Goal: Task Accomplishment & Management: Use online tool/utility

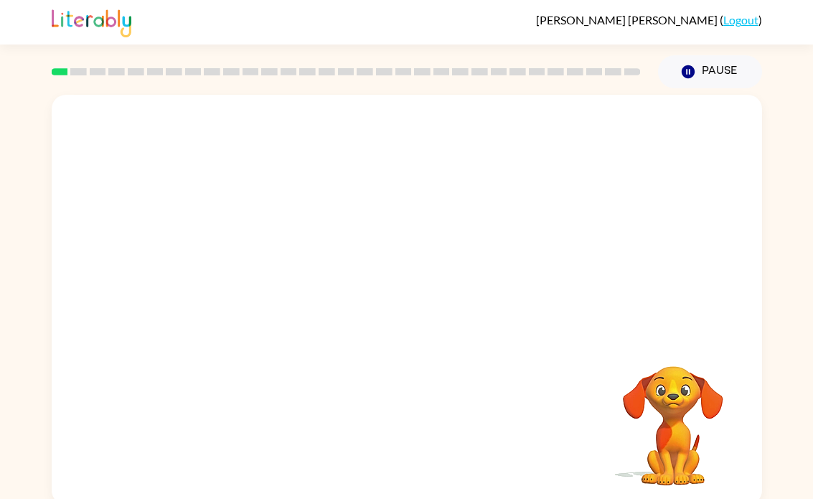
click at [369, 221] on video "Your browser must support playing .mp4 files to use Literably. Please try using…" at bounding box center [407, 215] width 710 height 241
click at [456, 254] on video "Your browser must support playing .mp4 files to use Literably. Please try using…" at bounding box center [407, 215] width 710 height 241
click at [409, 321] on button "button" at bounding box center [407, 307] width 92 height 52
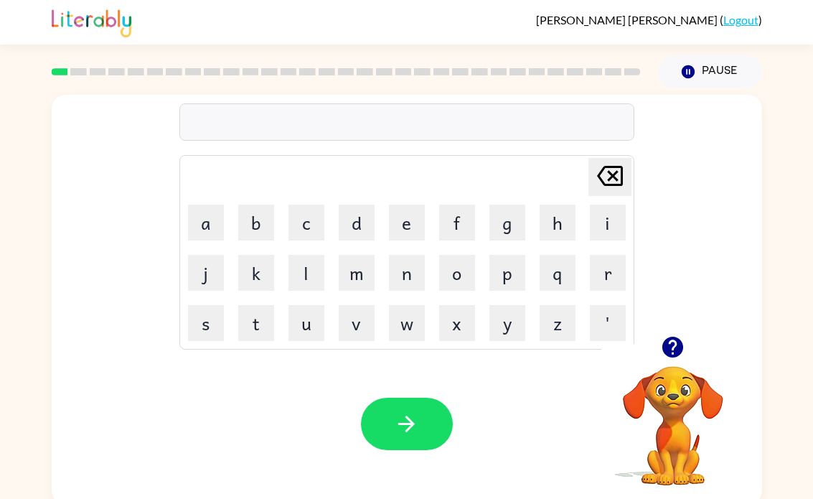
click at [268, 220] on button "b" at bounding box center [256, 222] width 36 height 36
click at [467, 264] on button "o" at bounding box center [457, 273] width 36 height 36
click at [209, 227] on button "a" at bounding box center [206, 222] width 36 height 36
click at [619, 268] on button "r" at bounding box center [608, 273] width 36 height 36
click at [361, 232] on button "d" at bounding box center [357, 222] width 36 height 36
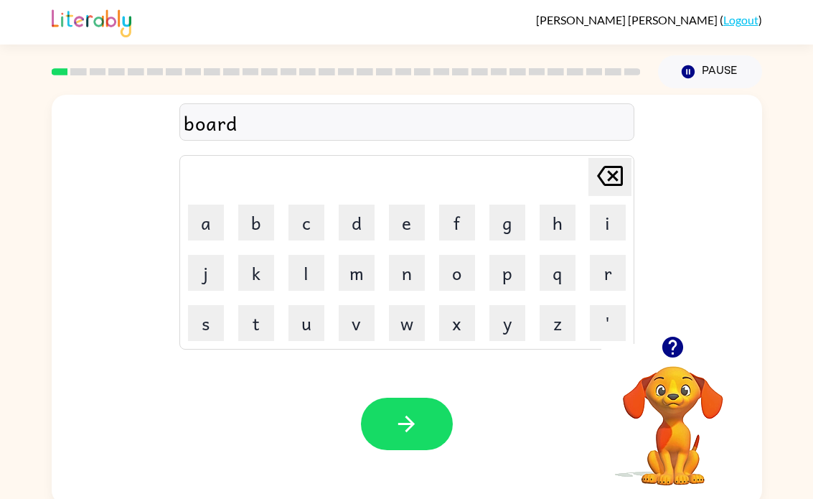
click at [406, 222] on button "e" at bounding box center [407, 222] width 36 height 36
click at [611, 275] on button "r" at bounding box center [608, 273] width 36 height 36
click at [423, 429] on button "button" at bounding box center [407, 423] width 92 height 52
click at [612, 275] on button "r" at bounding box center [608, 273] width 36 height 36
click at [463, 275] on button "o" at bounding box center [457, 273] width 36 height 36
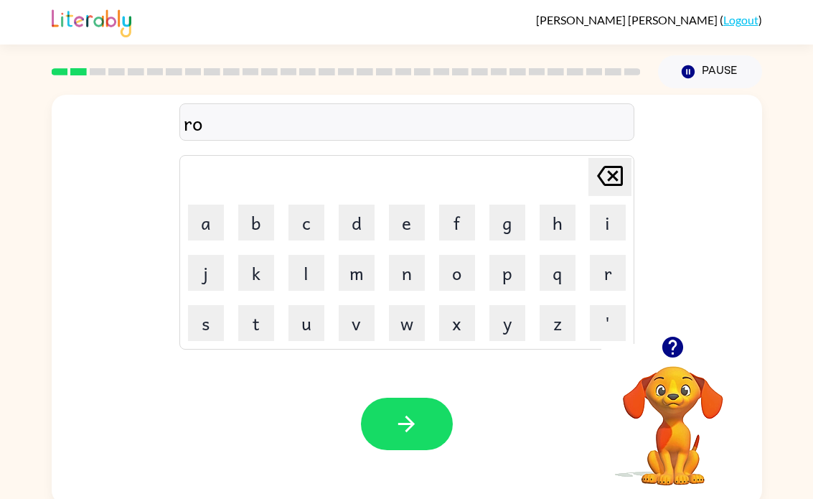
click at [310, 325] on button "u" at bounding box center [306, 323] width 36 height 36
click at [410, 275] on button "n" at bounding box center [407, 273] width 36 height 36
click at [358, 230] on button "d" at bounding box center [357, 222] width 36 height 36
click at [410, 422] on icon "button" at bounding box center [406, 423] width 17 height 17
click at [360, 279] on button "m" at bounding box center [357, 273] width 36 height 36
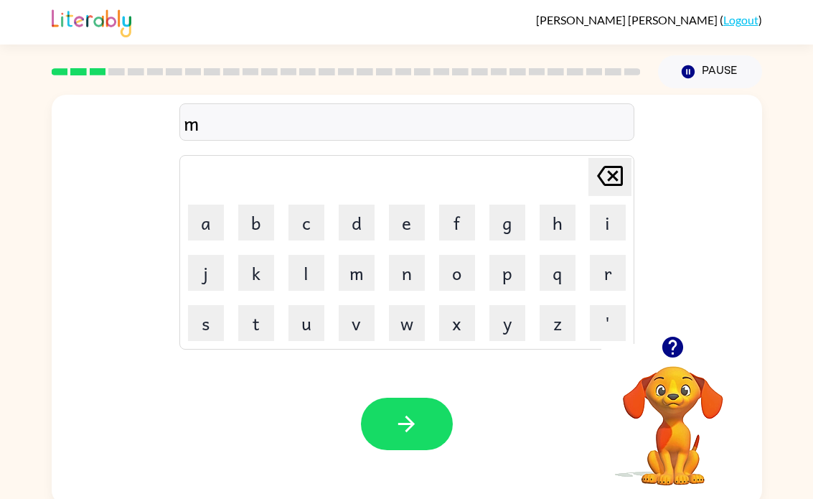
click at [202, 233] on button "a" at bounding box center [206, 222] width 36 height 36
click at [311, 227] on button "c" at bounding box center [306, 222] width 36 height 36
click at [545, 231] on button "h" at bounding box center [558, 222] width 36 height 36
click at [608, 215] on button "i" at bounding box center [608, 222] width 36 height 36
click at [408, 277] on button "n" at bounding box center [407, 273] width 36 height 36
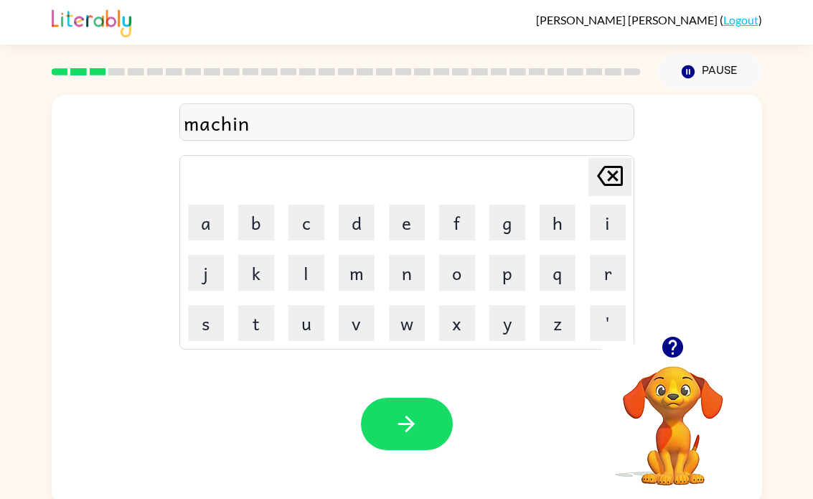
click at [401, 230] on button "e" at bounding box center [407, 222] width 36 height 36
click at [423, 437] on button "button" at bounding box center [407, 423] width 92 height 52
click at [261, 332] on button "t" at bounding box center [256, 323] width 36 height 36
click at [608, 268] on button "r" at bounding box center [608, 273] width 36 height 36
click at [201, 224] on button "a" at bounding box center [206, 222] width 36 height 36
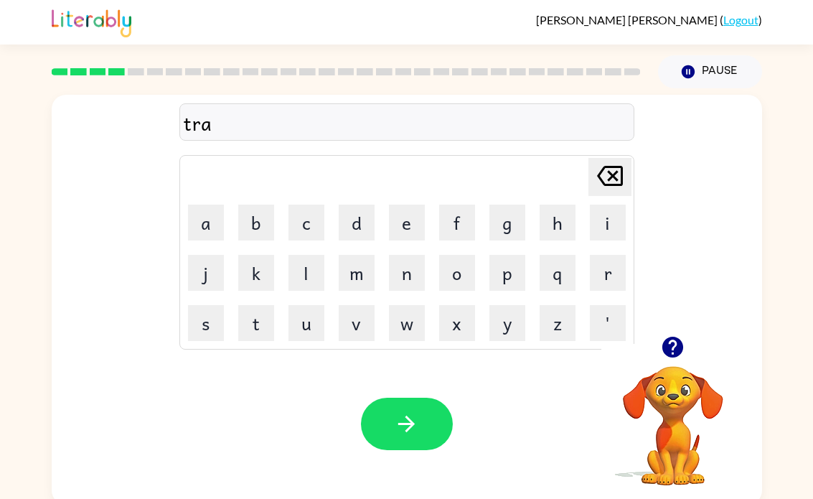
click at [606, 212] on button "i" at bounding box center [608, 222] width 36 height 36
click at [406, 277] on button "n" at bounding box center [407, 273] width 36 height 36
click at [408, 438] on button "button" at bounding box center [407, 423] width 92 height 52
click at [349, 226] on button "d" at bounding box center [357, 222] width 36 height 36
click at [406, 217] on button "e" at bounding box center [407, 222] width 36 height 36
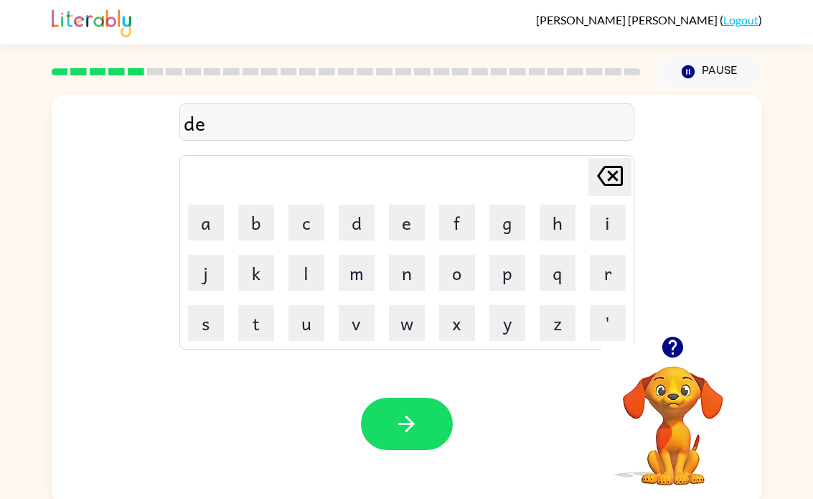
click at [454, 227] on button "f" at bounding box center [457, 222] width 36 height 36
click at [410, 225] on button "e" at bounding box center [407, 222] width 36 height 36
click at [407, 280] on button "n" at bounding box center [407, 273] width 36 height 36
click at [202, 324] on button "s" at bounding box center [206, 323] width 36 height 36
click at [357, 324] on button "v" at bounding box center [357, 323] width 36 height 36
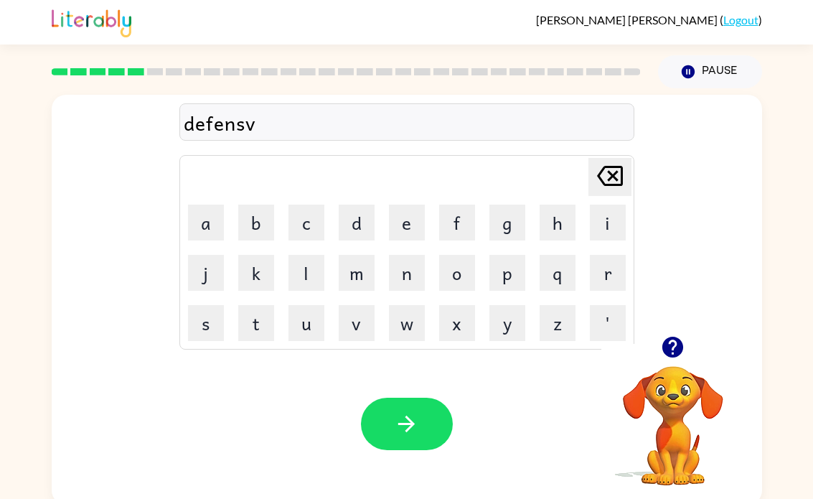
click at [403, 221] on button "e" at bounding box center [407, 222] width 36 height 36
click at [433, 421] on button "button" at bounding box center [407, 423] width 92 height 52
click at [356, 324] on button "v" at bounding box center [357, 323] width 36 height 36
click at [213, 222] on button "a" at bounding box center [206, 222] width 36 height 36
click at [311, 217] on button "c" at bounding box center [306, 222] width 36 height 36
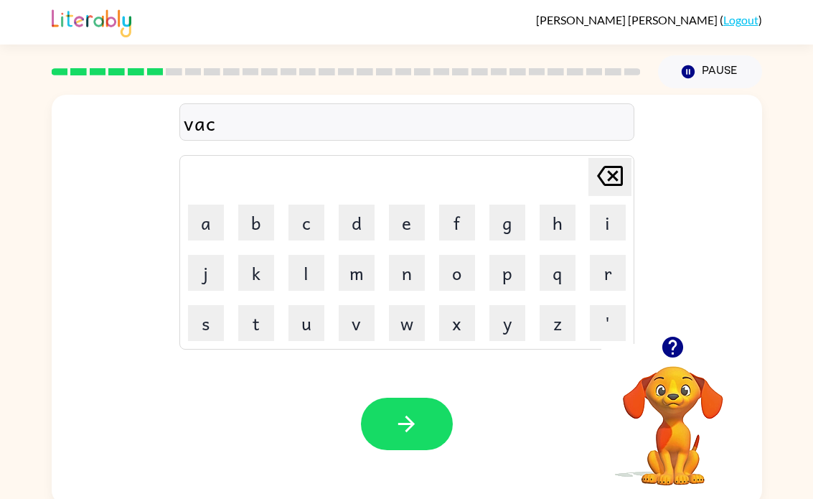
click at [196, 232] on button "a" at bounding box center [206, 222] width 36 height 36
click at [600, 230] on button "i" at bounding box center [608, 222] width 36 height 36
click at [613, 178] on icon at bounding box center [610, 176] width 26 height 20
click at [262, 330] on button "t" at bounding box center [256, 323] width 36 height 36
click at [608, 216] on button "i" at bounding box center [608, 222] width 36 height 36
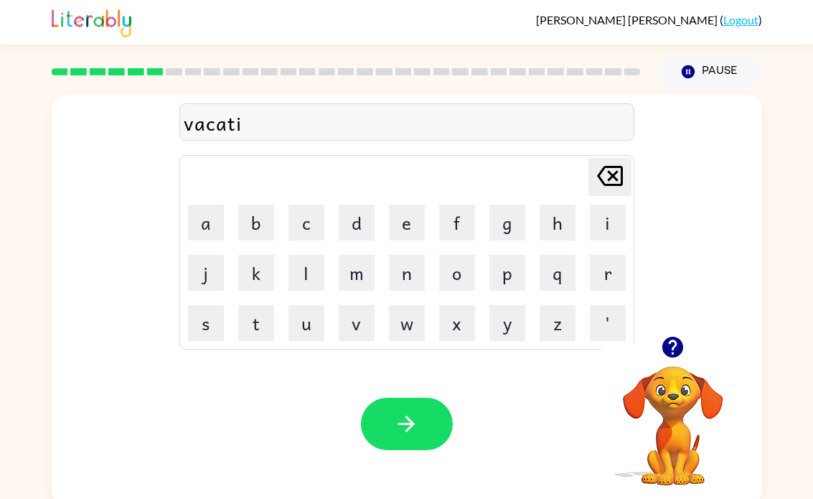
click at [465, 270] on button "o" at bounding box center [457, 273] width 36 height 36
click at [423, 262] on button "n" at bounding box center [407, 273] width 36 height 36
click at [430, 398] on button "button" at bounding box center [407, 423] width 92 height 52
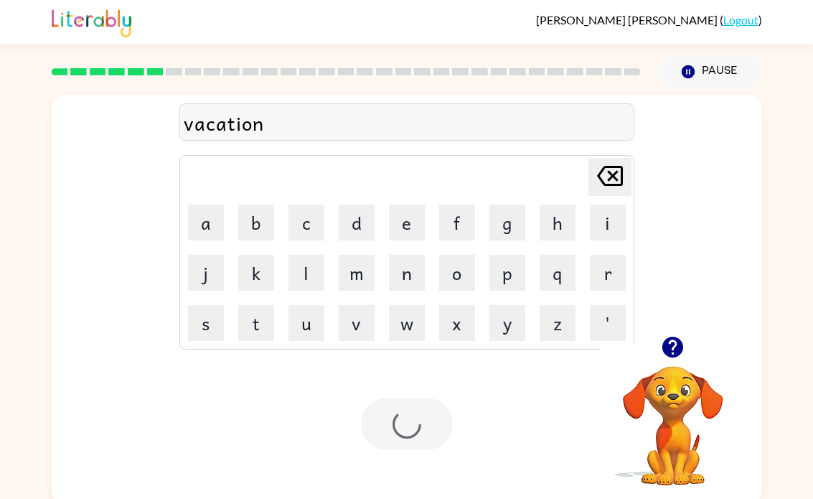
click at [430, 397] on div "Your browser must support playing .mp4 files to use Literably. Please try using…" at bounding box center [407, 423] width 710 height 161
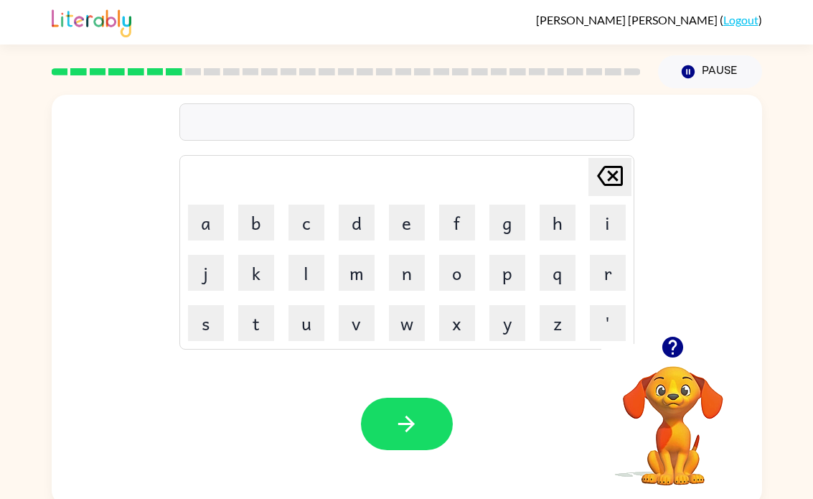
click at [501, 275] on button "p" at bounding box center [507, 273] width 36 height 36
click at [463, 273] on button "o" at bounding box center [457, 273] width 36 height 36
click at [357, 212] on button "d" at bounding box center [357, 222] width 36 height 36
click at [465, 278] on button "o" at bounding box center [457, 273] width 36 height 36
click at [308, 276] on button "l" at bounding box center [306, 273] width 36 height 36
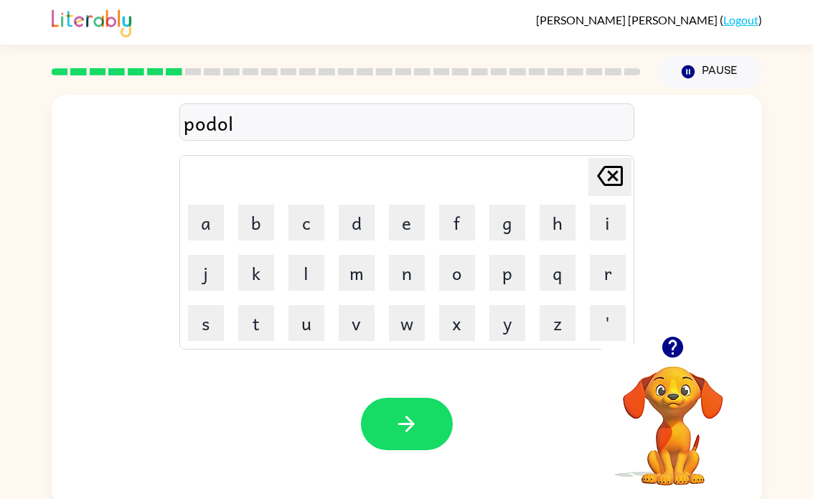
click at [420, 423] on button "button" at bounding box center [407, 423] width 92 height 52
click at [357, 277] on button "m" at bounding box center [357, 273] width 36 height 36
click at [603, 228] on button "i" at bounding box center [608, 222] width 36 height 36
click at [613, 276] on button "r" at bounding box center [608, 273] width 36 height 36
click at [412, 219] on button "e" at bounding box center [407, 222] width 36 height 36
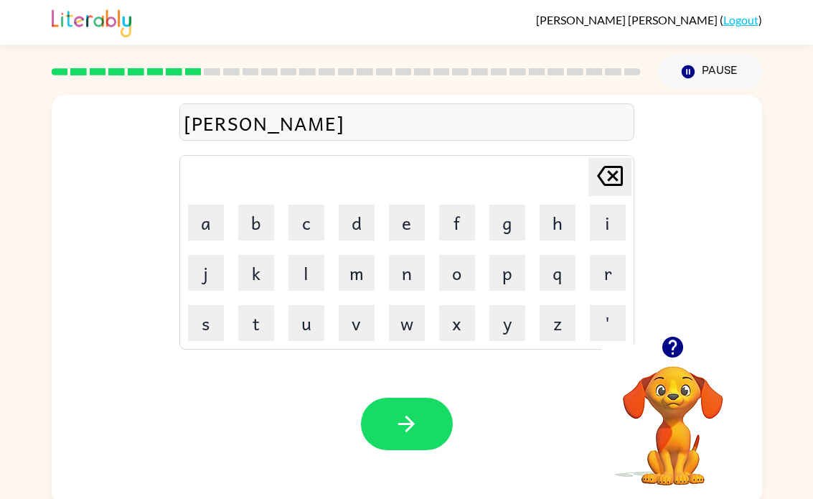
click at [210, 210] on button "a" at bounding box center [206, 222] width 36 height 36
click at [316, 277] on button "l" at bounding box center [306, 273] width 36 height 36
click at [296, 228] on button "c" at bounding box center [306, 222] width 36 height 36
click at [190, 233] on button "a" at bounding box center [206, 222] width 36 height 36
click at [305, 264] on button "l" at bounding box center [306, 273] width 36 height 36
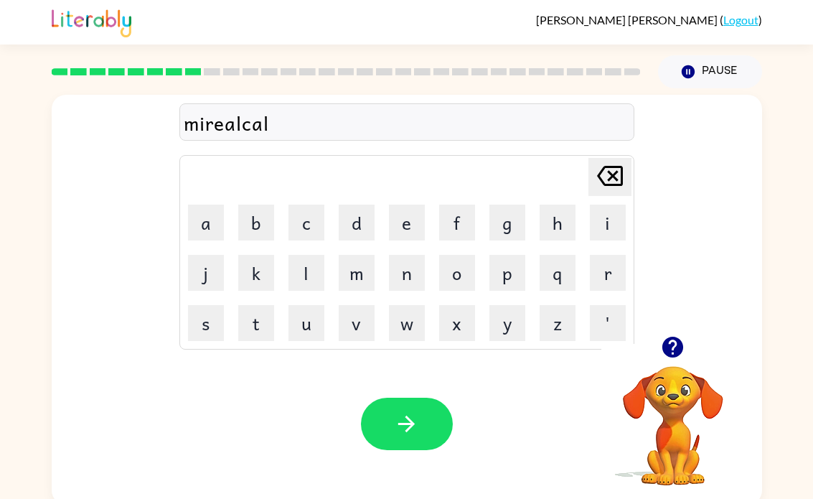
click at [410, 408] on button "button" at bounding box center [407, 423] width 92 height 52
click at [344, 265] on button "m" at bounding box center [357, 273] width 36 height 36
click at [401, 217] on button "e" at bounding box center [407, 222] width 36 height 36
click at [199, 232] on button "a" at bounding box center [206, 222] width 36 height 36
click at [257, 326] on button "t" at bounding box center [256, 323] width 36 height 36
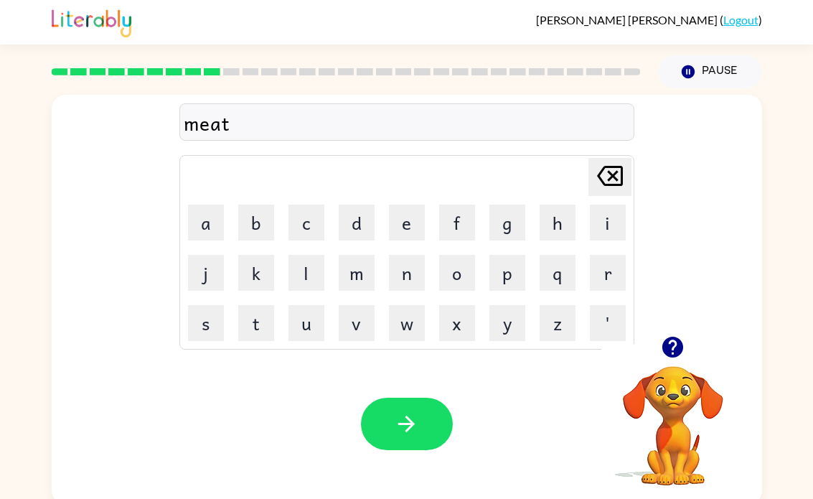
click at [367, 276] on button "m" at bounding box center [357, 273] width 36 height 36
click at [453, 275] on button "o" at bounding box center [457, 273] width 36 height 36
click at [597, 270] on button "r" at bounding box center [608, 273] width 36 height 36
click at [402, 271] on button "n" at bounding box center [407, 273] width 36 height 36
click at [600, 218] on button "i" at bounding box center [608, 222] width 36 height 36
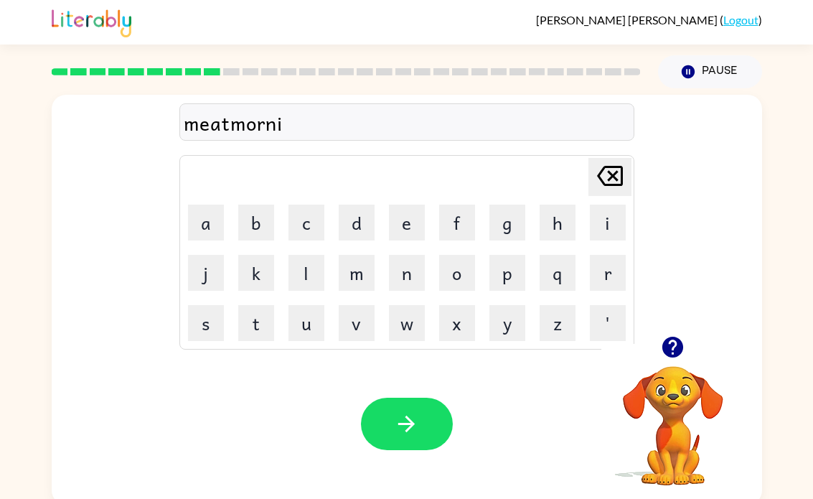
click at [405, 273] on button "n" at bounding box center [407, 273] width 36 height 36
click at [501, 225] on button "g" at bounding box center [507, 222] width 36 height 36
click at [437, 417] on button "button" at bounding box center [407, 423] width 92 height 52
click at [350, 223] on button "d" at bounding box center [357, 222] width 36 height 36
click at [615, 221] on button "i" at bounding box center [608, 222] width 36 height 36
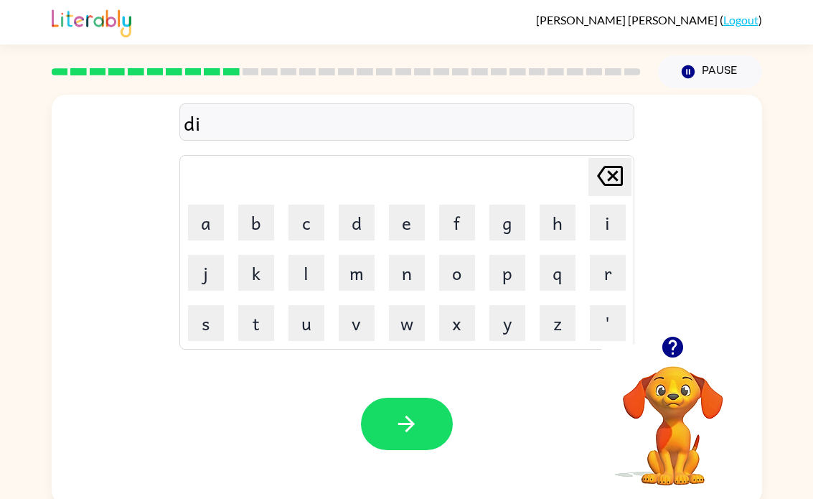
click at [200, 331] on button "s" at bounding box center [206, 323] width 36 height 36
click at [265, 326] on button "t" at bounding box center [256, 323] width 36 height 36
click at [620, 281] on button "r" at bounding box center [608, 273] width 36 height 36
click at [209, 219] on button "a" at bounding box center [206, 222] width 36 height 36
click at [204, 317] on button "s" at bounding box center [206, 323] width 36 height 36
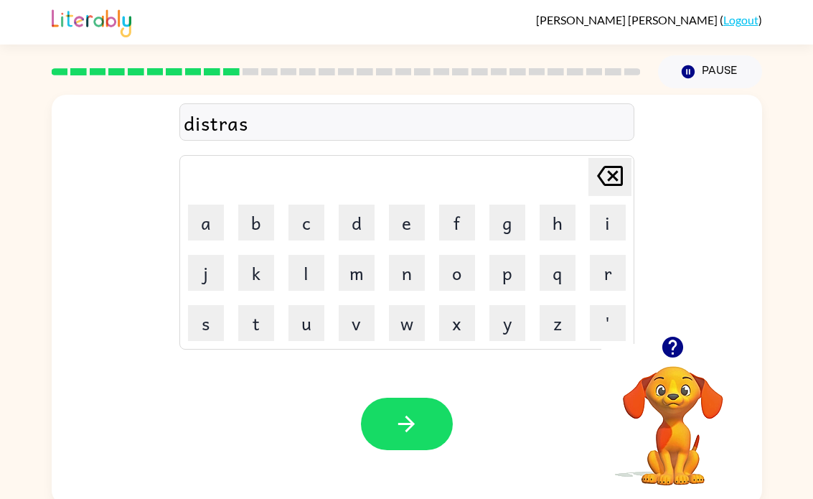
click at [263, 317] on button "t" at bounding box center [256, 323] width 36 height 36
click at [402, 435] on icon "button" at bounding box center [406, 423] width 25 height 25
click at [610, 273] on button "r" at bounding box center [608, 273] width 36 height 36
click at [466, 270] on button "o" at bounding box center [457, 273] width 36 height 36
click at [210, 220] on button "a" at bounding box center [206, 222] width 36 height 36
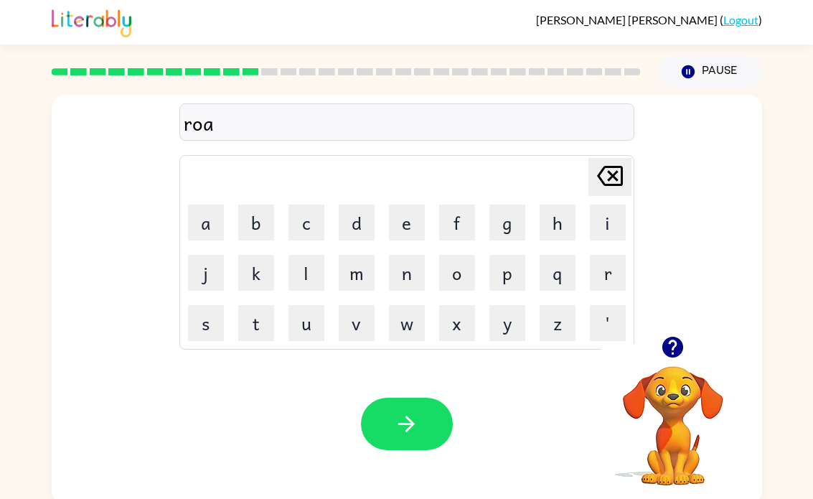
click at [363, 223] on button "d" at bounding box center [357, 222] width 36 height 36
click at [423, 419] on button "button" at bounding box center [407, 423] width 92 height 52
click at [213, 209] on button "a" at bounding box center [206, 222] width 36 height 36
click at [311, 222] on button "c" at bounding box center [306, 222] width 36 height 36
click at [594, 275] on button "r" at bounding box center [608, 273] width 36 height 36
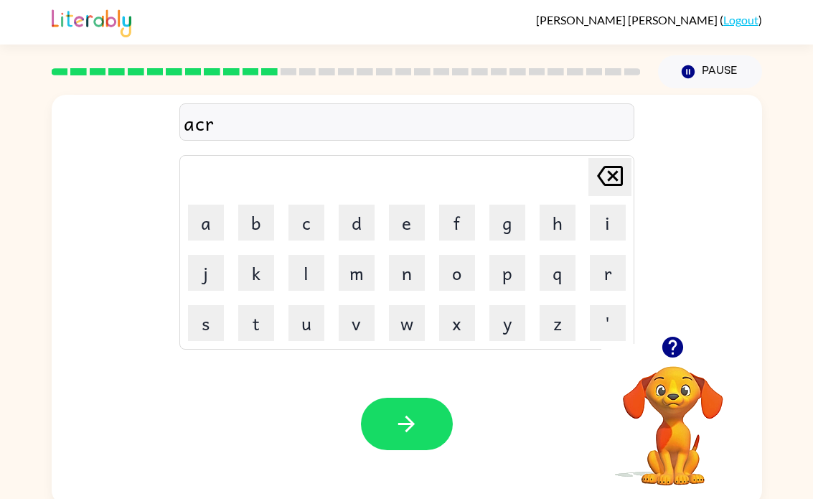
click at [415, 227] on button "e" at bounding box center [407, 222] width 36 height 36
click at [210, 230] on button "a" at bounding box center [206, 222] width 36 height 36
click at [352, 229] on button "d" at bounding box center [357, 222] width 36 height 36
click at [441, 460] on div "Your browser must support playing .mp4 files to use Literably. Please try using…" at bounding box center [407, 423] width 710 height 161
click at [425, 427] on button "button" at bounding box center [407, 423] width 92 height 52
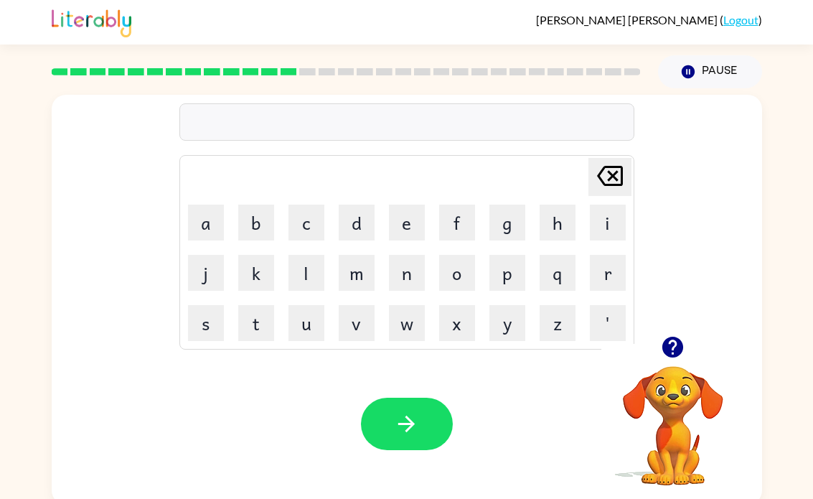
click at [358, 278] on button "m" at bounding box center [357, 273] width 36 height 36
click at [215, 217] on button "a" at bounding box center [206, 222] width 36 height 36
click at [500, 230] on button "g" at bounding box center [507, 222] width 36 height 36
click at [404, 275] on button "n" at bounding box center [407, 273] width 36 height 36
click at [405, 226] on button "e" at bounding box center [407, 222] width 36 height 36
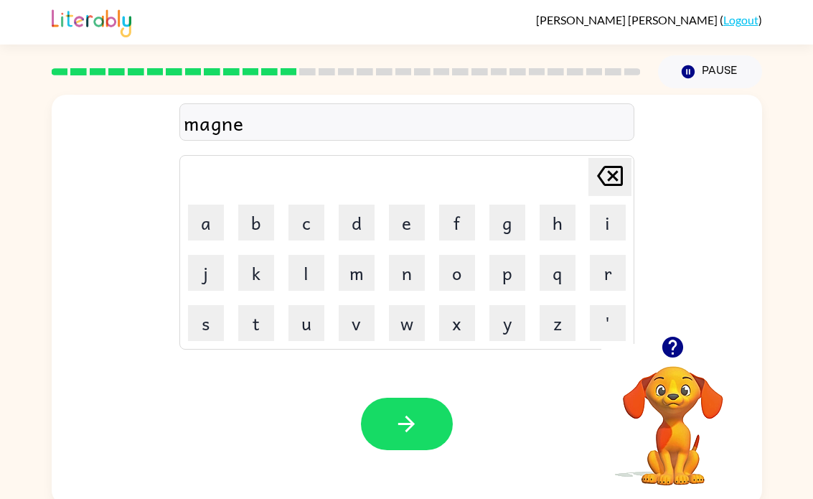
click at [220, 314] on button "s" at bounding box center [206, 323] width 36 height 36
click at [405, 422] on icon "button" at bounding box center [406, 423] width 25 height 25
click at [265, 217] on button "b" at bounding box center [256, 222] width 36 height 36
click at [456, 277] on button "o" at bounding box center [457, 273] width 36 height 36
click at [407, 277] on button "n" at bounding box center [407, 273] width 36 height 36
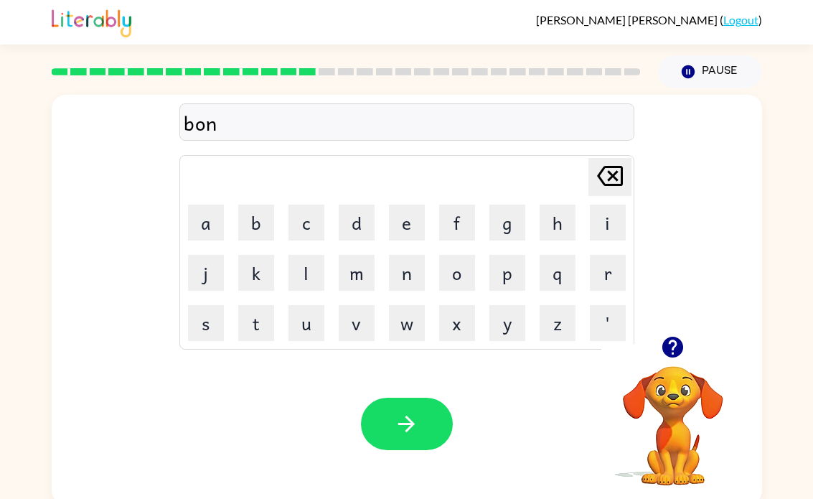
click at [406, 225] on button "e" at bounding box center [407, 222] width 36 height 36
click at [214, 316] on button "s" at bounding box center [206, 323] width 36 height 36
click at [625, 174] on icon "[PERSON_NAME] last character input" at bounding box center [610, 176] width 34 height 34
click at [555, 325] on button "z" at bounding box center [558, 323] width 36 height 36
click at [416, 432] on icon "button" at bounding box center [406, 423] width 25 height 25
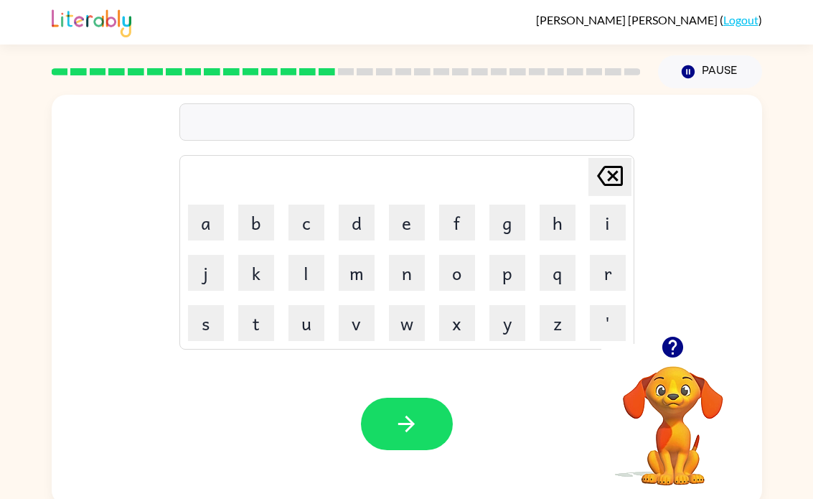
click at [205, 322] on button "s" at bounding box center [206, 323] width 36 height 36
click at [417, 328] on button "w" at bounding box center [407, 323] width 36 height 36
click at [197, 233] on button "a" at bounding box center [206, 222] width 36 height 36
click at [611, 268] on button "r" at bounding box center [608, 273] width 36 height 36
click at [360, 276] on button "m" at bounding box center [357, 273] width 36 height 36
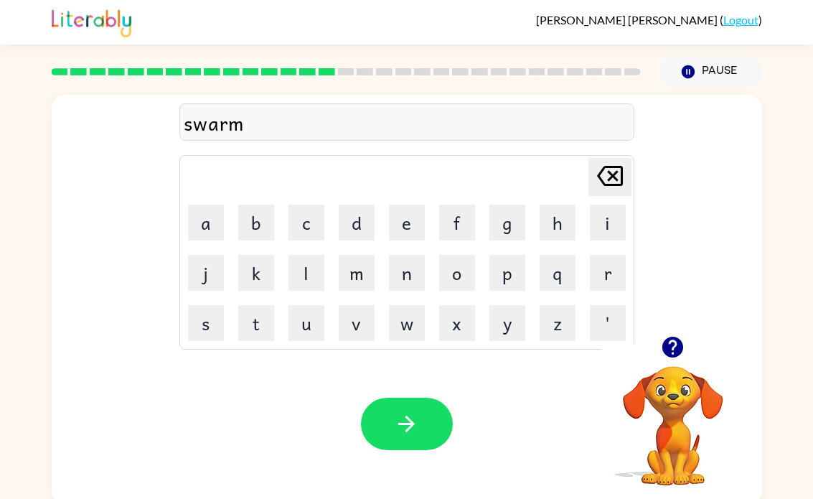
click at [432, 414] on button "button" at bounding box center [407, 423] width 92 height 52
click at [608, 265] on button "r" at bounding box center [608, 273] width 36 height 36
click at [222, 220] on button "a" at bounding box center [206, 222] width 36 height 36
click at [369, 270] on button "m" at bounding box center [357, 273] width 36 height 36
click at [509, 273] on button "p" at bounding box center [507, 273] width 36 height 36
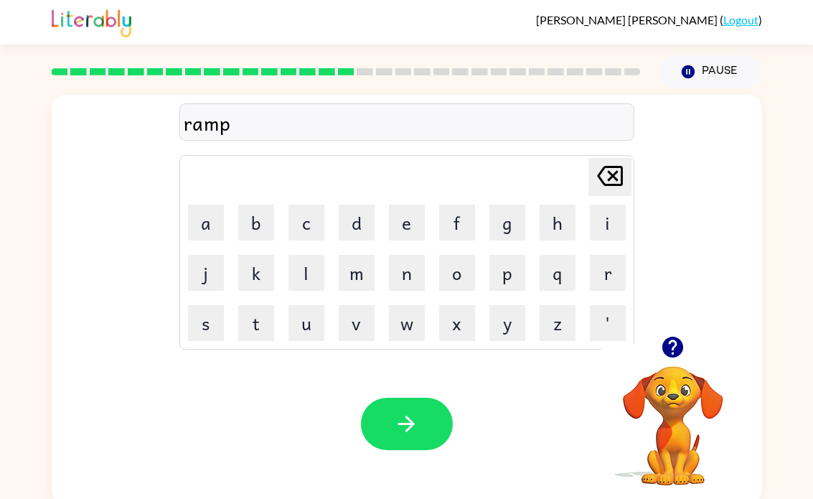
click at [402, 430] on icon "button" at bounding box center [406, 423] width 25 height 25
click at [266, 226] on button "b" at bounding box center [256, 222] width 36 height 36
click at [609, 270] on button "r" at bounding box center [608, 273] width 36 height 36
click at [394, 222] on button "e" at bounding box center [407, 222] width 36 height 36
click at [197, 233] on button "a" at bounding box center [206, 222] width 36 height 36
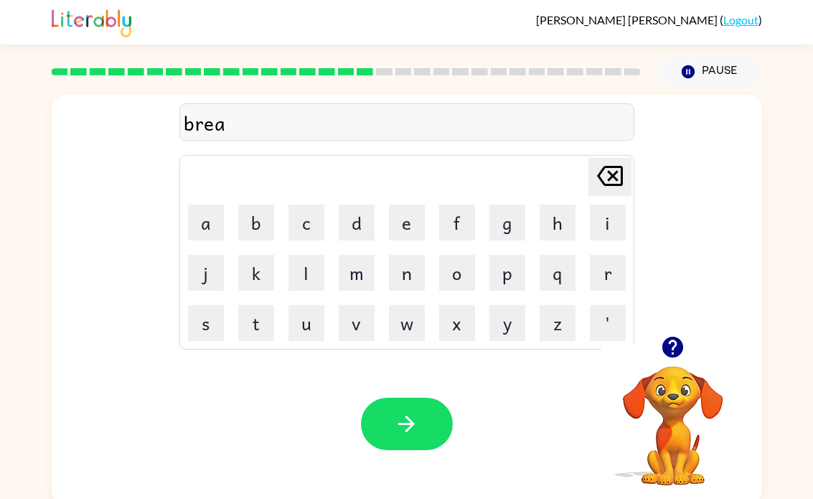
click at [360, 228] on button "d" at bounding box center [357, 222] width 36 height 36
click at [608, 224] on button "i" at bounding box center [608, 222] width 36 height 36
click at [421, 280] on button "n" at bounding box center [407, 273] width 36 height 36
click at [509, 227] on button "g" at bounding box center [507, 222] width 36 height 36
click at [443, 405] on button "button" at bounding box center [407, 423] width 92 height 52
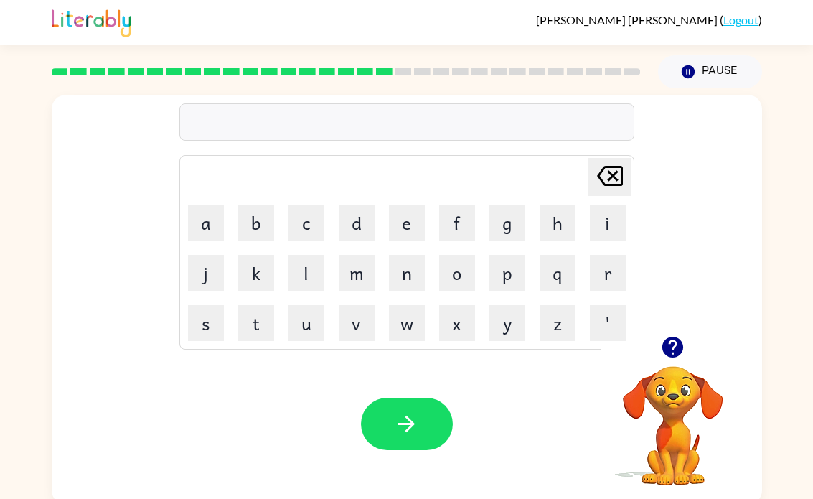
click at [685, 387] on video "Your browser must support playing .mp4 files to use Literably. Please try using…" at bounding box center [672, 415] width 143 height 143
click at [684, 387] on video "Your browser must support playing .mp4 files to use Literably. Please try using…" at bounding box center [672, 415] width 143 height 143
click at [673, 346] on icon "button" at bounding box center [672, 346] width 21 height 21
click at [673, 346] on video "Your browser must support playing .mp4 files to use Literably. Please try using…" at bounding box center [672, 415] width 143 height 143
click at [611, 273] on button "r" at bounding box center [608, 273] width 36 height 36
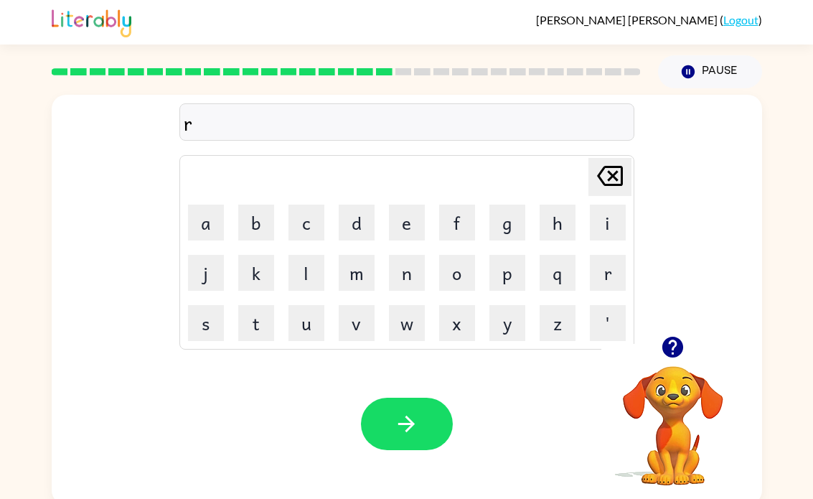
click at [612, 231] on button "i" at bounding box center [608, 222] width 36 height 36
click at [196, 338] on button "s" at bounding box center [206, 323] width 36 height 36
click at [211, 318] on button "s" at bounding box center [206, 323] width 36 height 36
click at [249, 274] on button "k" at bounding box center [256, 273] width 36 height 36
click at [614, 235] on button "i" at bounding box center [608, 222] width 36 height 36
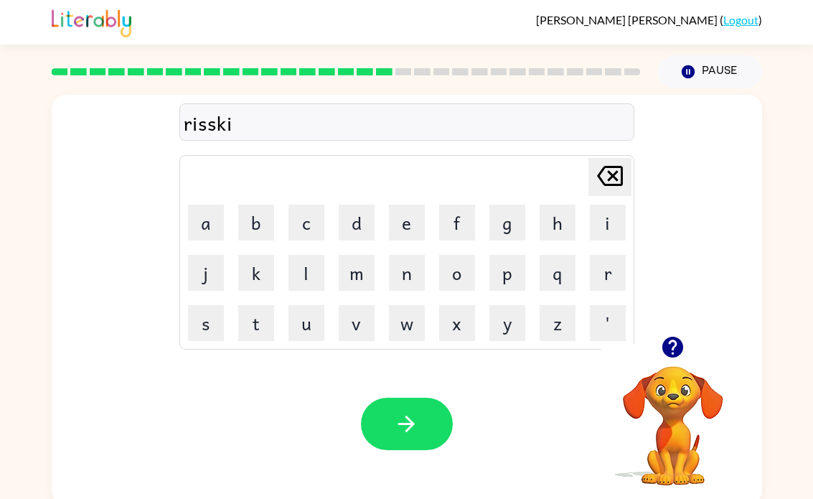
click at [393, 220] on button "e" at bounding box center [407, 222] width 36 height 36
click at [203, 325] on button "s" at bounding box center [206, 323] width 36 height 36
click at [390, 387] on div "Your browser must support playing .mp4 files to use Literably. Please try using…" at bounding box center [407, 423] width 710 height 161
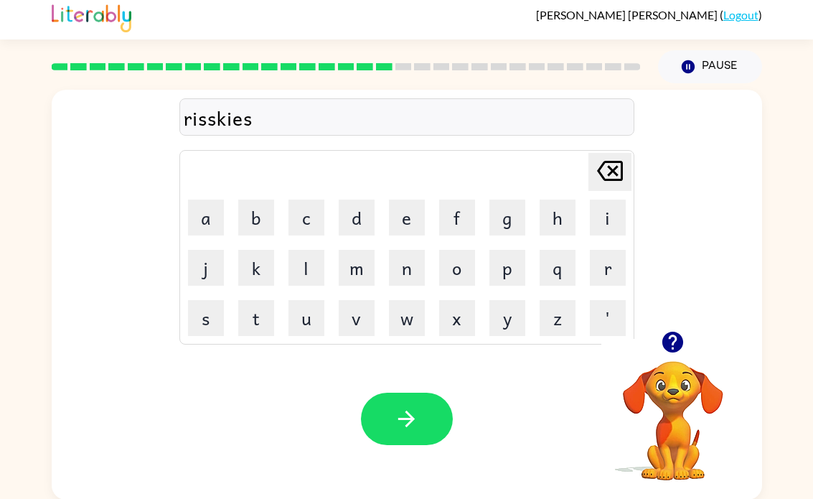
click at [385, 413] on button "button" at bounding box center [407, 418] width 92 height 52
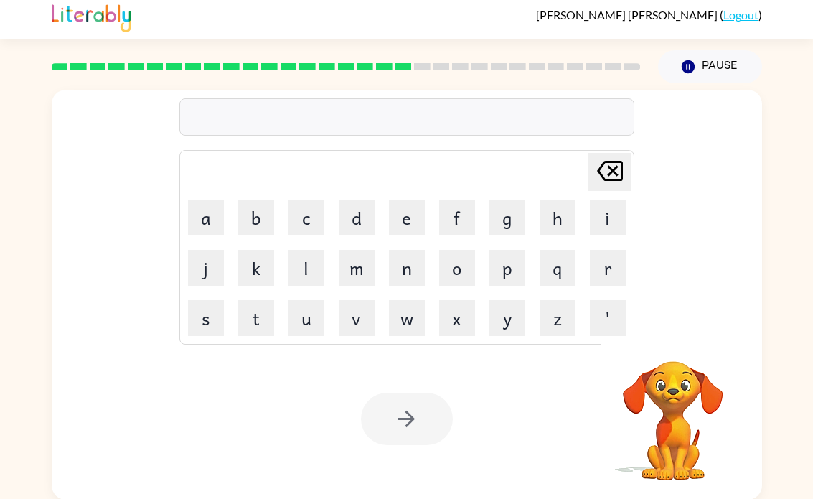
click at [202, 219] on button "a" at bounding box center [206, 217] width 36 height 36
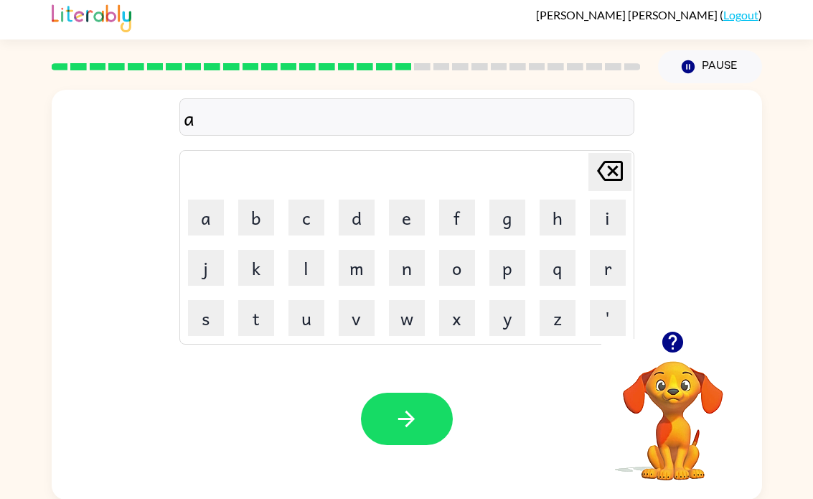
click at [615, 266] on button "r" at bounding box center [608, 268] width 36 height 36
click at [305, 217] on button "c" at bounding box center [306, 217] width 36 height 36
click at [557, 212] on button "h" at bounding box center [558, 217] width 36 height 36
click at [410, 308] on button "w" at bounding box center [407, 318] width 36 height 36
click at [406, 223] on button "e" at bounding box center [407, 217] width 36 height 36
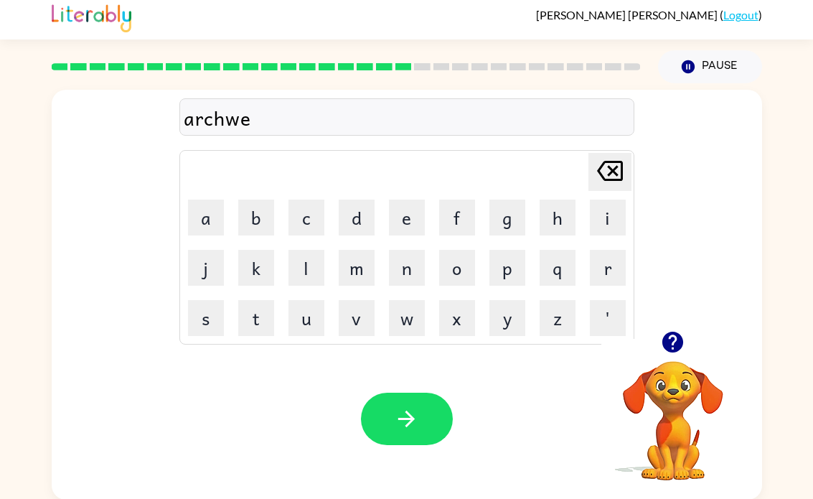
click at [217, 223] on button "a" at bounding box center [206, 217] width 36 height 36
click at [507, 322] on button "y" at bounding box center [507, 318] width 36 height 36
click at [395, 410] on icon "button" at bounding box center [406, 418] width 25 height 25
click at [455, 214] on button "f" at bounding box center [457, 217] width 36 height 36
click at [449, 266] on button "o" at bounding box center [457, 268] width 36 height 36
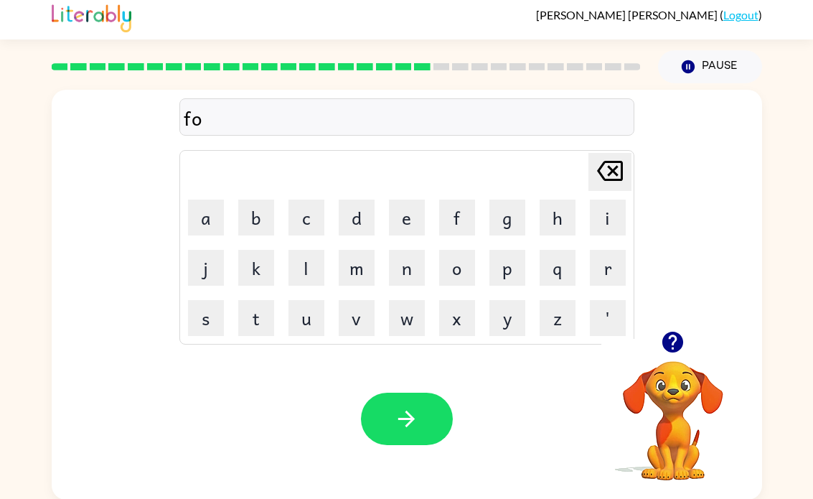
click at [297, 264] on button "l" at bounding box center [306, 268] width 36 height 36
click at [460, 262] on button "o" at bounding box center [457, 268] width 36 height 36
click at [402, 309] on button "w" at bounding box center [407, 318] width 36 height 36
click at [436, 395] on button "button" at bounding box center [407, 418] width 92 height 52
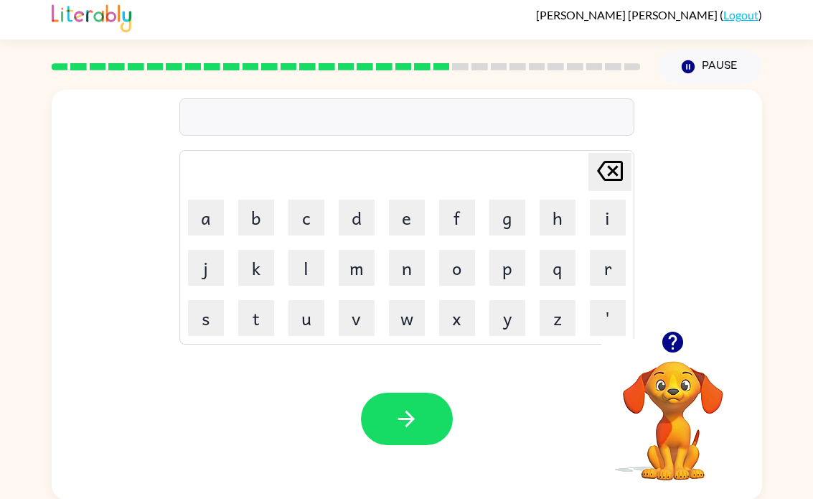
click at [211, 306] on button "s" at bounding box center [206, 318] width 36 height 36
click at [414, 215] on button "e" at bounding box center [407, 217] width 36 height 36
click at [512, 271] on button "p" at bounding box center [507, 268] width 36 height 36
click at [410, 225] on button "e" at bounding box center [407, 217] width 36 height 36
click at [265, 314] on button "t" at bounding box center [256, 318] width 36 height 36
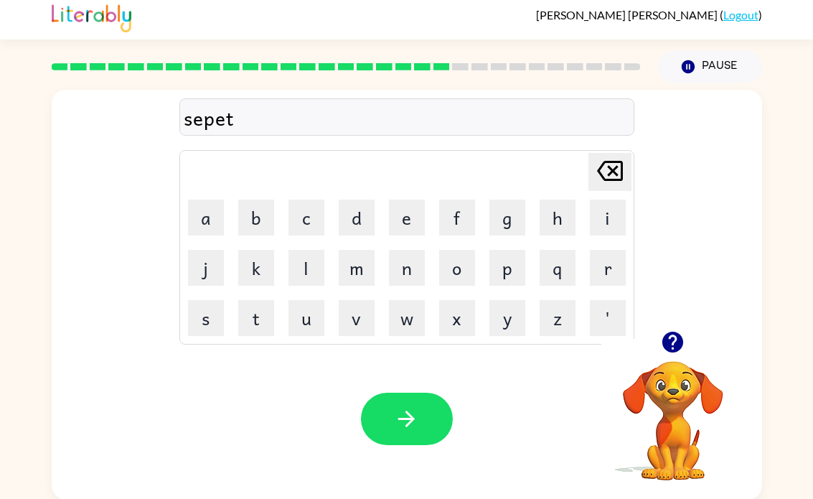
click at [605, 224] on button "i" at bounding box center [608, 217] width 36 height 36
click at [410, 219] on button "e" at bounding box center [407, 217] width 36 height 36
click at [443, 413] on button "button" at bounding box center [407, 418] width 92 height 52
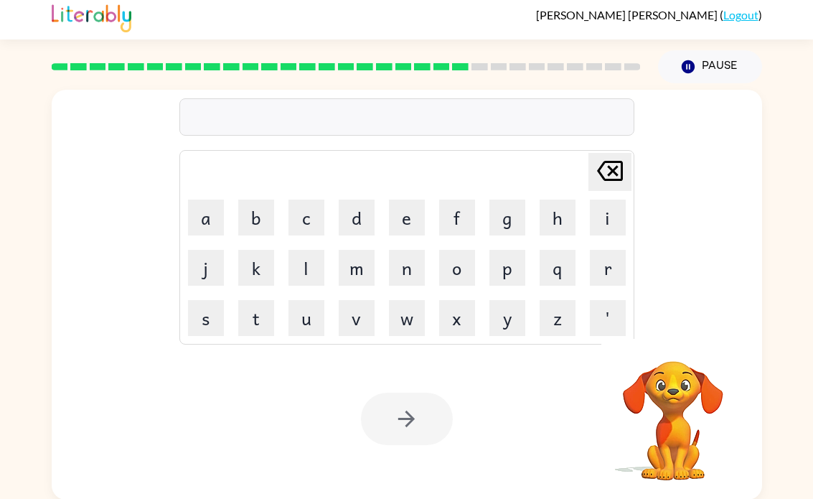
click at [200, 316] on button "s" at bounding box center [206, 318] width 36 height 36
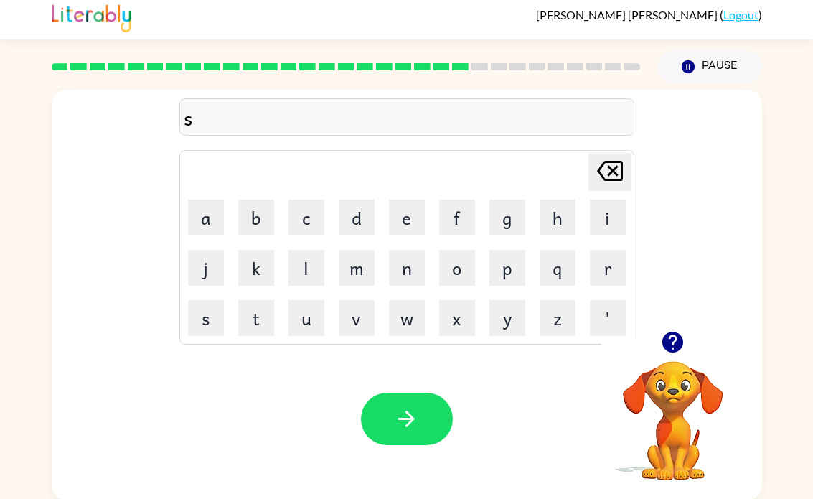
click at [316, 316] on button "u" at bounding box center [306, 318] width 36 height 36
click at [218, 306] on button "s" at bounding box center [206, 318] width 36 height 36
click at [263, 313] on button "t" at bounding box center [256, 318] width 36 height 36
click at [204, 215] on button "a" at bounding box center [206, 217] width 36 height 36
click at [595, 217] on button "i" at bounding box center [608, 217] width 36 height 36
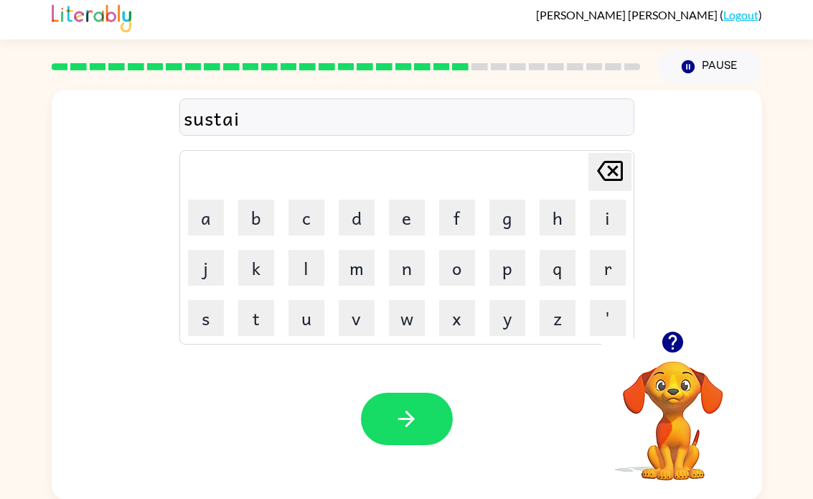
click at [396, 270] on button "n" at bounding box center [407, 268] width 36 height 36
click at [424, 440] on button "button" at bounding box center [407, 418] width 92 height 52
click at [401, 425] on div at bounding box center [407, 418] width 92 height 52
click at [458, 217] on button "f" at bounding box center [457, 217] width 36 height 36
click at [465, 261] on button "o" at bounding box center [457, 268] width 36 height 36
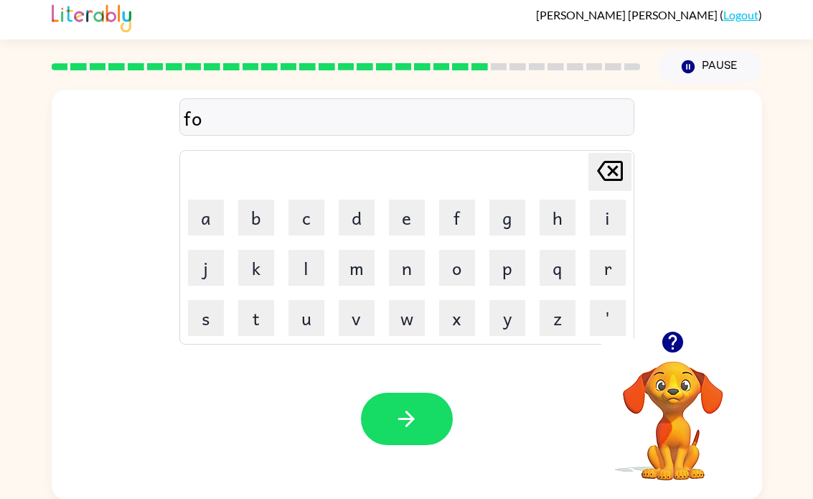
click at [410, 322] on button "w" at bounding box center [407, 318] width 36 height 36
click at [197, 215] on button "a" at bounding box center [206, 217] width 36 height 36
click at [608, 263] on button "r" at bounding box center [608, 268] width 36 height 36
click at [352, 223] on button "d" at bounding box center [357, 217] width 36 height 36
click at [414, 430] on icon "button" at bounding box center [406, 418] width 25 height 25
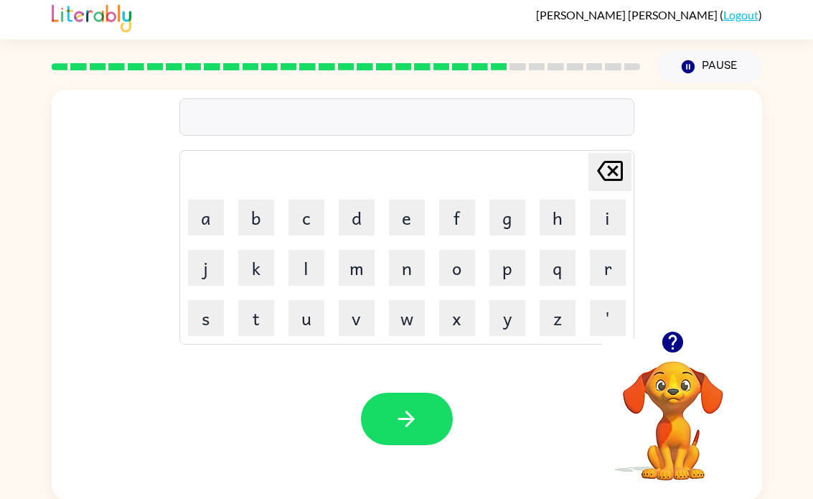
click at [611, 262] on button "r" at bounding box center [608, 268] width 36 height 36
click at [403, 214] on button "e" at bounding box center [407, 217] width 36 height 36
click at [207, 219] on button "a" at bounding box center [206, 217] width 36 height 36
click at [307, 265] on button "l" at bounding box center [306, 268] width 36 height 36
click at [208, 221] on button "a" at bounding box center [206, 217] width 36 height 36
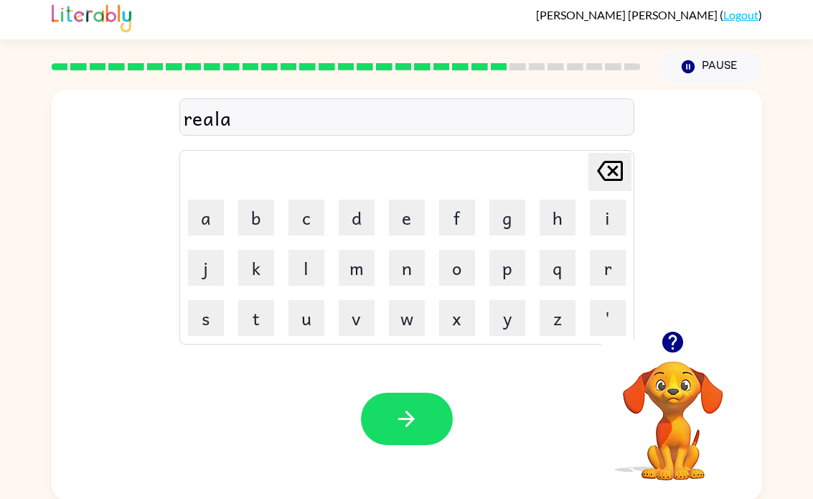
click at [607, 207] on button "i" at bounding box center [608, 217] width 36 height 36
click at [359, 215] on button "d" at bounding box center [357, 217] width 36 height 36
click at [418, 224] on button "e" at bounding box center [407, 217] width 36 height 36
click at [364, 217] on button "d" at bounding box center [357, 217] width 36 height 36
click at [412, 427] on icon "button" at bounding box center [406, 418] width 25 height 25
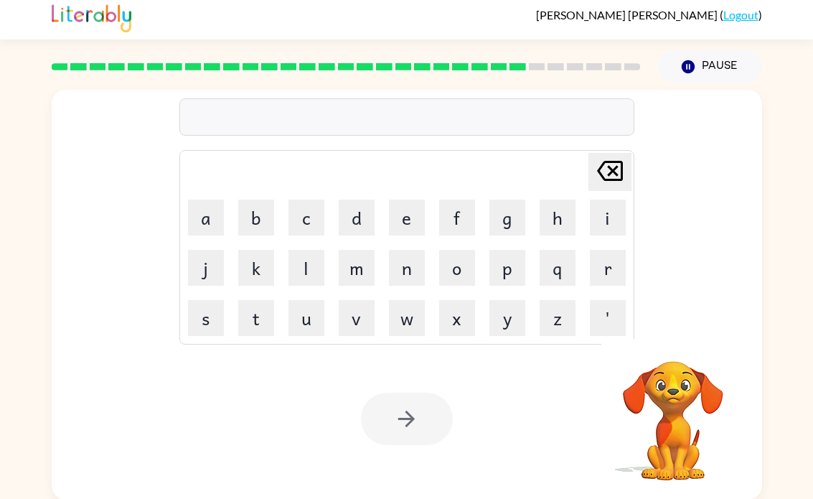
click at [506, 217] on button "g" at bounding box center [507, 217] width 36 height 36
click at [465, 266] on button "o" at bounding box center [457, 268] width 36 height 36
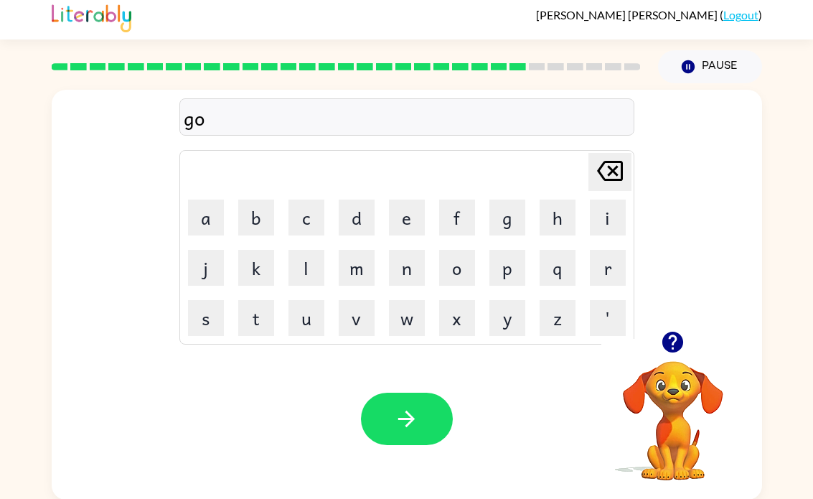
click at [250, 212] on button "b" at bounding box center [256, 217] width 36 height 36
click at [313, 261] on button "l" at bounding box center [306, 268] width 36 height 36
click at [613, 209] on button "i" at bounding box center [608, 217] width 36 height 36
click at [402, 268] on button "n" at bounding box center [407, 268] width 36 height 36
click at [428, 445] on button "button" at bounding box center [407, 418] width 92 height 52
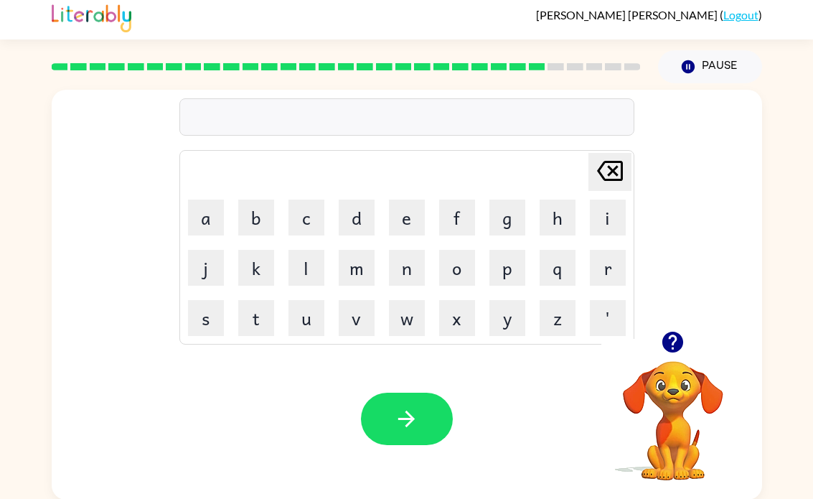
click at [314, 257] on button "l" at bounding box center [306, 268] width 36 height 36
click at [456, 268] on button "o" at bounding box center [457, 268] width 36 height 36
click at [357, 280] on button "m" at bounding box center [357, 268] width 36 height 36
click at [260, 217] on button "b" at bounding box center [256, 217] width 36 height 36
click at [458, 263] on button "o" at bounding box center [457, 268] width 36 height 36
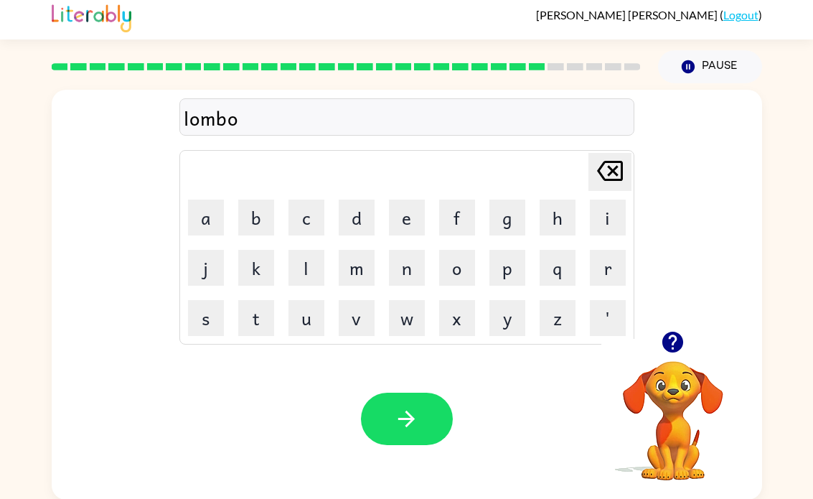
click at [604, 273] on button "r" at bounding box center [608, 268] width 36 height 36
click at [191, 268] on button "j" at bounding box center [206, 268] width 36 height 36
click at [193, 217] on button "a" at bounding box center [206, 217] width 36 height 36
click at [311, 216] on button "c" at bounding box center [306, 217] width 36 height 36
click at [248, 272] on button "k" at bounding box center [256, 268] width 36 height 36
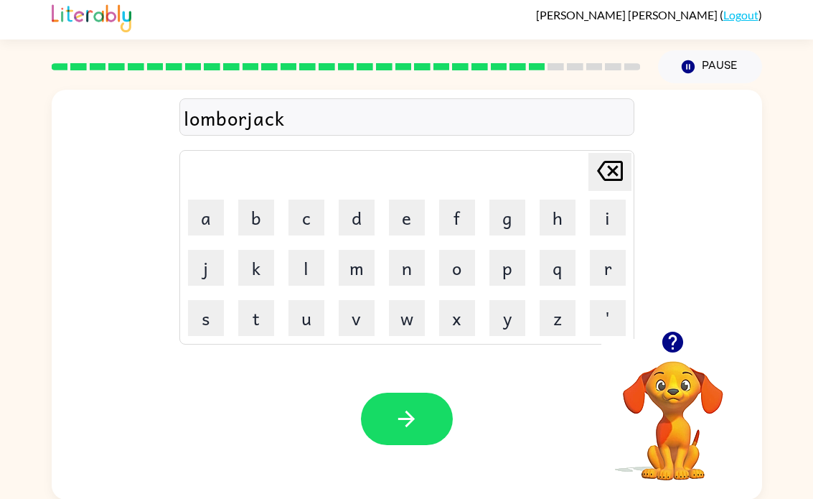
click at [414, 423] on icon "button" at bounding box center [406, 418] width 25 height 25
click at [513, 272] on button "p" at bounding box center [507, 268] width 36 height 36
click at [407, 222] on button "e" at bounding box center [407, 217] width 36 height 36
click at [194, 225] on button "a" at bounding box center [206, 217] width 36 height 36
click at [605, 259] on button "r" at bounding box center [608, 268] width 36 height 36
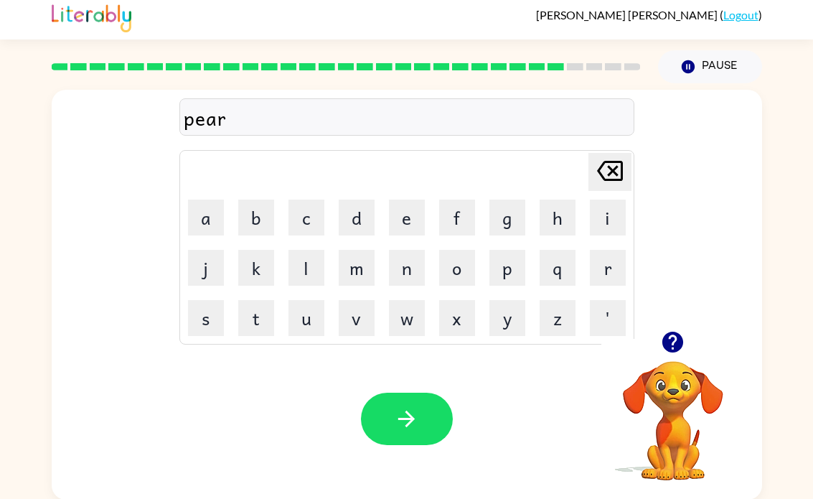
click at [215, 321] on button "s" at bounding box center [206, 318] width 36 height 36
click at [415, 428] on icon "button" at bounding box center [406, 418] width 25 height 25
click at [514, 268] on button "p" at bounding box center [507, 268] width 36 height 36
click at [417, 218] on button "e" at bounding box center [407, 217] width 36 height 36
click at [413, 270] on button "n" at bounding box center [407, 268] width 36 height 36
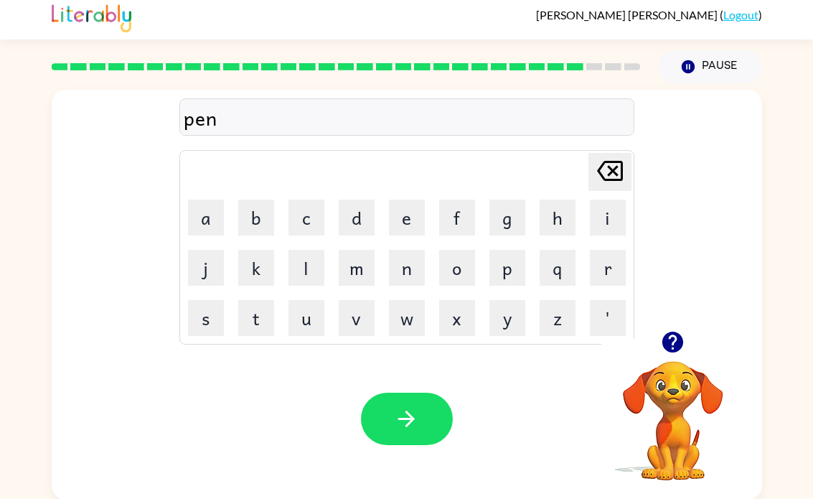
click at [447, 433] on button "button" at bounding box center [407, 418] width 92 height 52
click at [211, 324] on button "s" at bounding box center [206, 318] width 36 height 36
click at [464, 260] on button "o" at bounding box center [457, 268] width 36 height 36
click at [318, 315] on button "u" at bounding box center [306, 318] width 36 height 36
click at [356, 313] on button "v" at bounding box center [357, 318] width 36 height 36
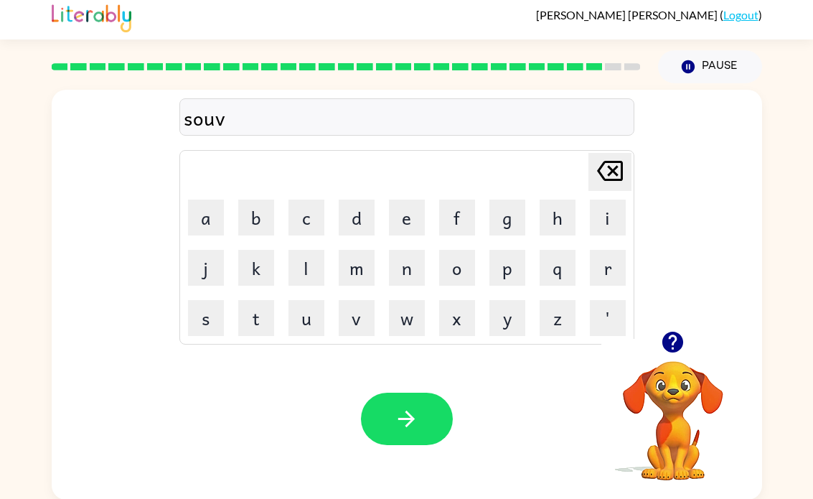
click at [414, 218] on button "e" at bounding box center [407, 217] width 36 height 36
click at [411, 321] on button "w" at bounding box center [407, 318] width 36 height 36
click at [399, 217] on button "e" at bounding box center [407, 217] width 36 height 36
click at [607, 274] on button "r" at bounding box center [608, 268] width 36 height 36
click at [407, 417] on icon "button" at bounding box center [406, 418] width 25 height 25
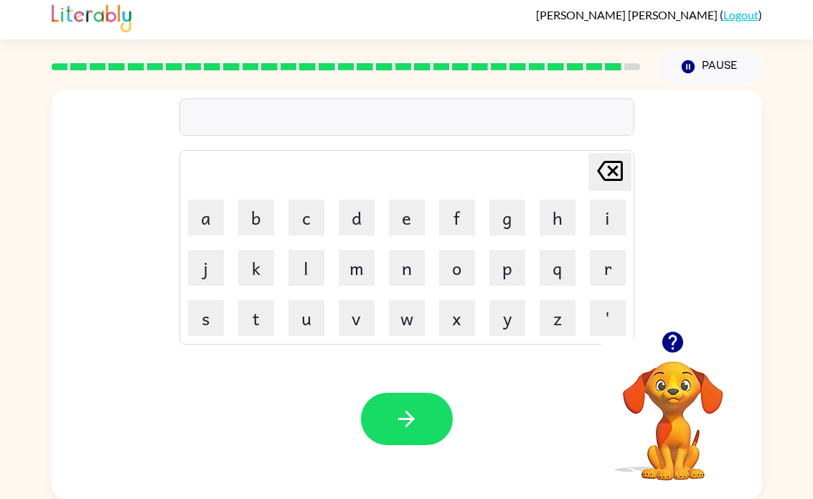
click at [309, 315] on button "u" at bounding box center [306, 318] width 36 height 36
click at [408, 283] on button "n" at bounding box center [407, 268] width 36 height 36
click at [414, 220] on button "e" at bounding box center [407, 217] width 36 height 36
click at [453, 225] on button "f" at bounding box center [457, 217] width 36 height 36
click at [608, 265] on button "r" at bounding box center [608, 268] width 36 height 36
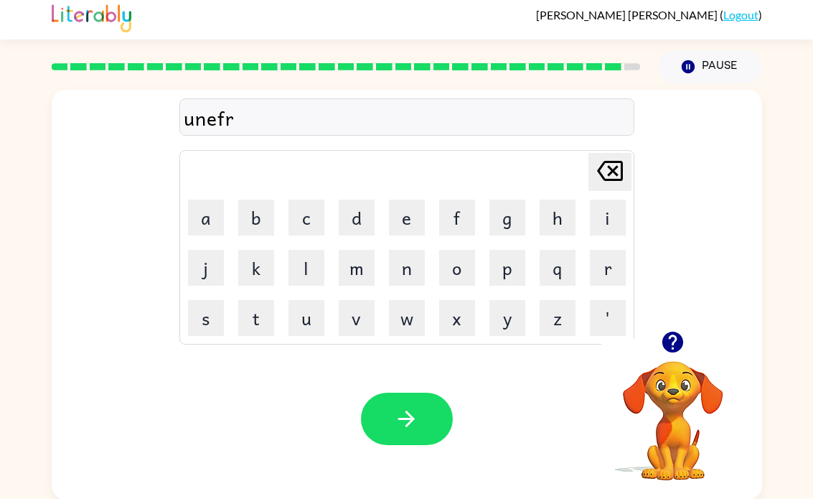
click at [201, 212] on button "a" at bounding box center [206, 217] width 36 height 36
click at [605, 215] on button "i" at bounding box center [608, 217] width 36 height 36
click at [349, 217] on button "d" at bounding box center [357, 217] width 36 height 36
click at [416, 405] on button "button" at bounding box center [407, 418] width 92 height 52
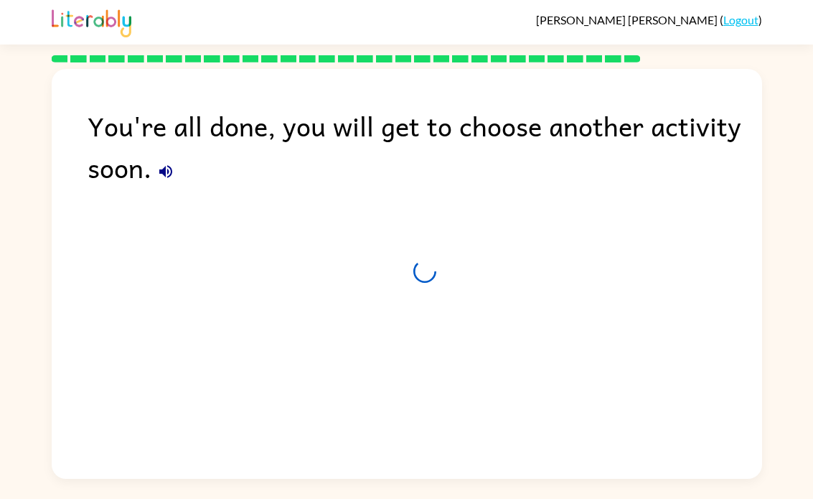
scroll to position [0, 0]
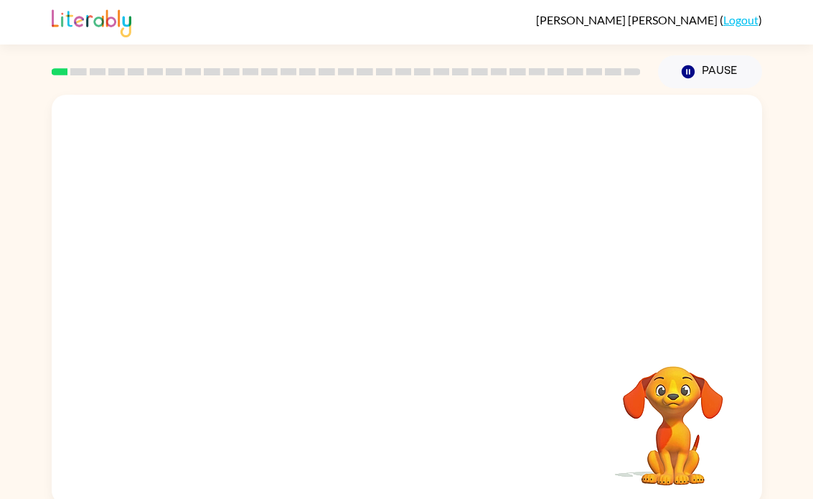
click at [245, 271] on video "Your browser must support playing .mp4 files to use Literably. Please try using…" at bounding box center [407, 215] width 710 height 241
click at [421, 318] on div at bounding box center [407, 307] width 92 height 52
click at [421, 317] on div at bounding box center [407, 307] width 92 height 52
click at [418, 307] on icon "button" at bounding box center [406, 306] width 25 height 25
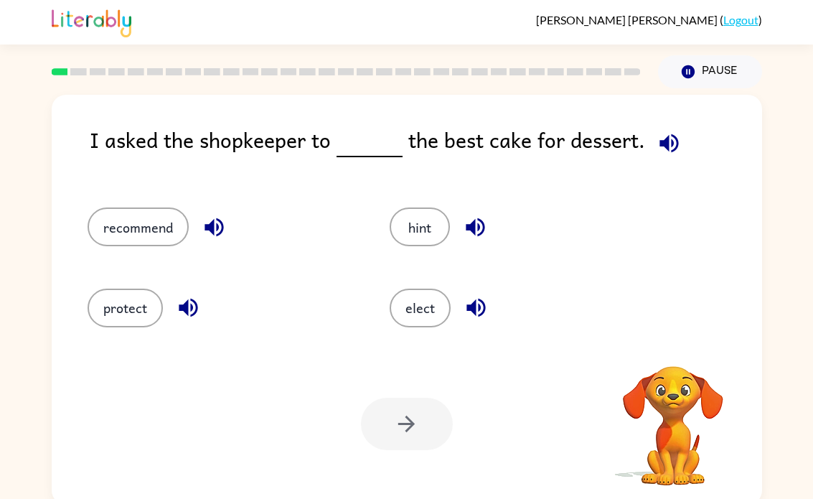
click at [410, 301] on button "elect" at bounding box center [420, 307] width 61 height 39
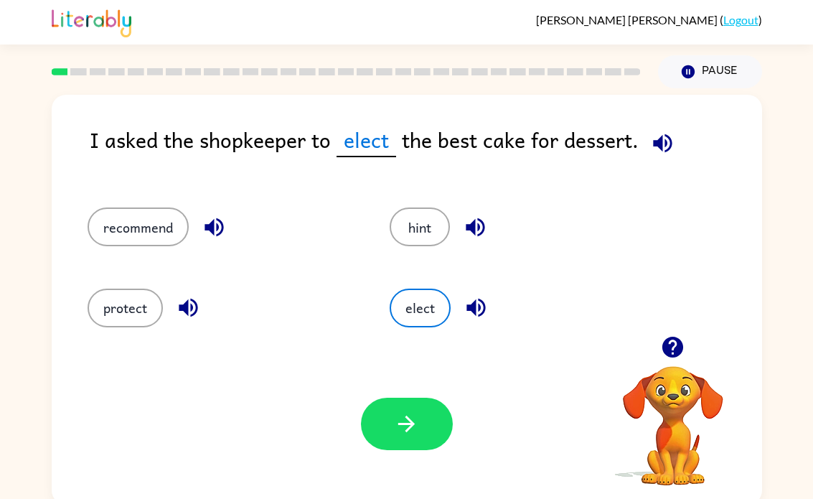
click at [153, 236] on button "recommend" at bounding box center [138, 226] width 101 height 39
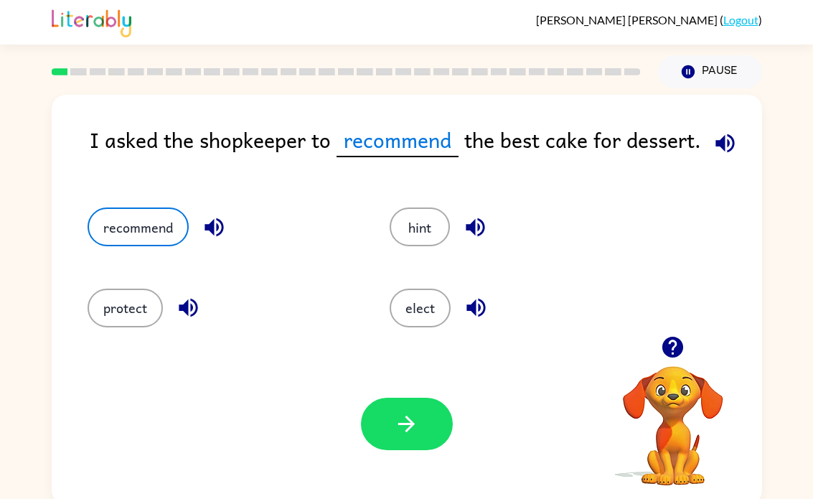
click at [407, 423] on icon "button" at bounding box center [406, 423] width 25 height 25
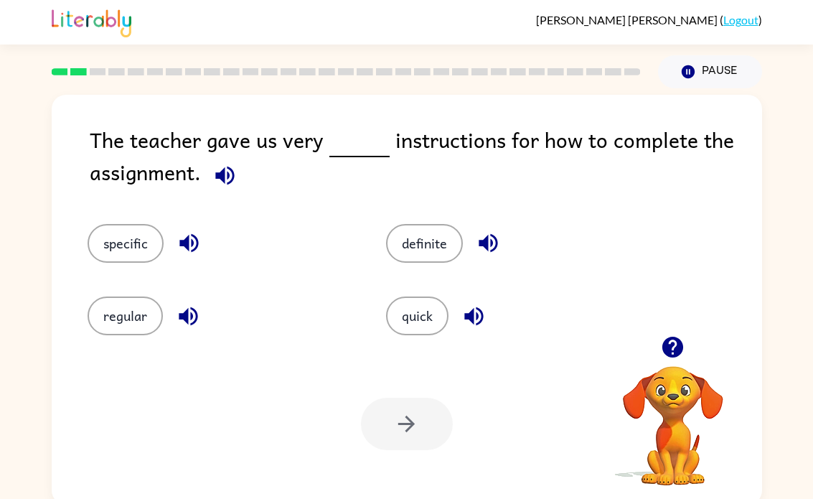
click at [133, 241] on button "specific" at bounding box center [126, 243] width 76 height 39
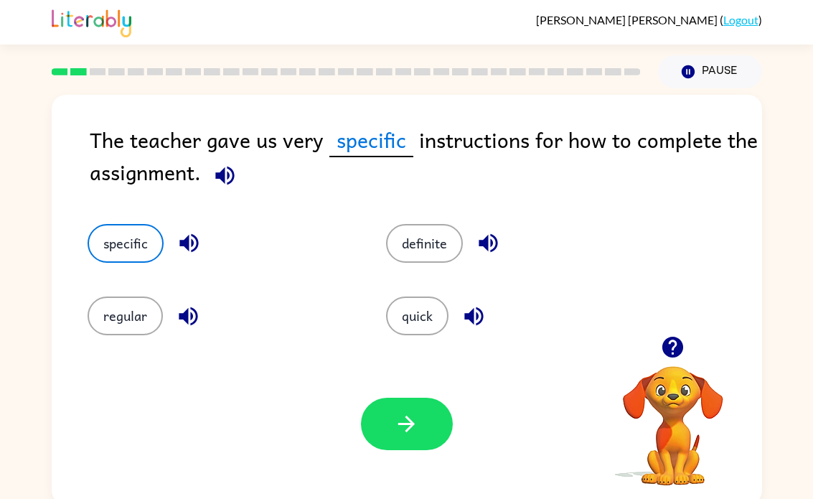
click at [412, 420] on icon "button" at bounding box center [406, 423] width 25 height 25
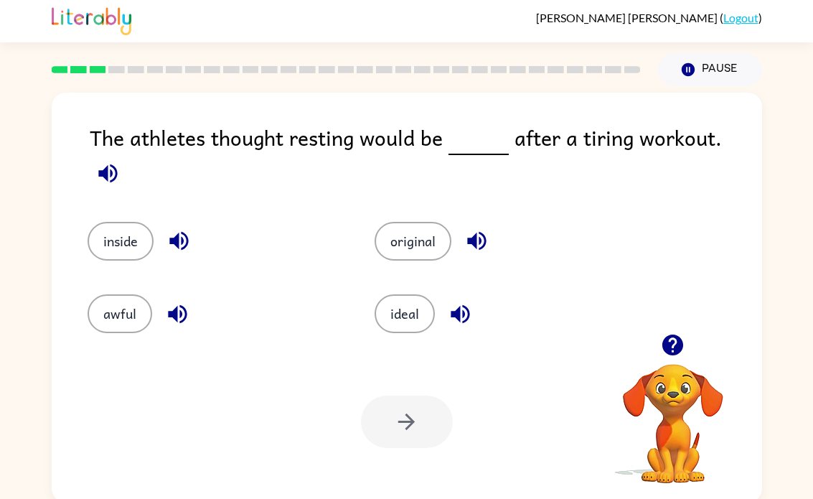
scroll to position [6, 0]
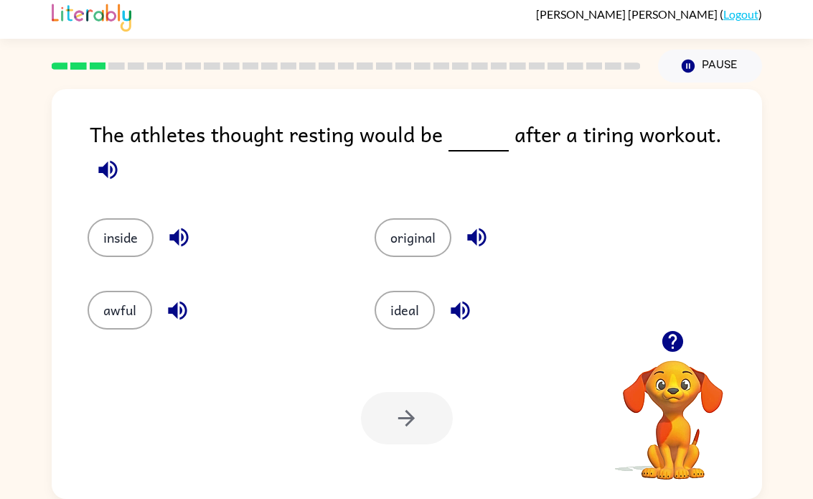
click at [145, 293] on button "awful" at bounding box center [120, 310] width 65 height 39
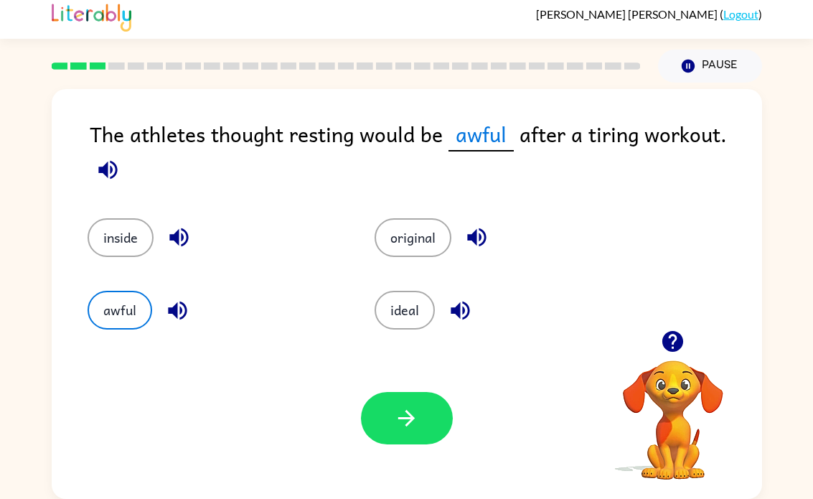
click at [400, 459] on div "Your browser must support playing .mp4 files to use Literably. Please try using…" at bounding box center [407, 417] width 710 height 161
click at [397, 425] on icon "button" at bounding box center [406, 417] width 25 height 25
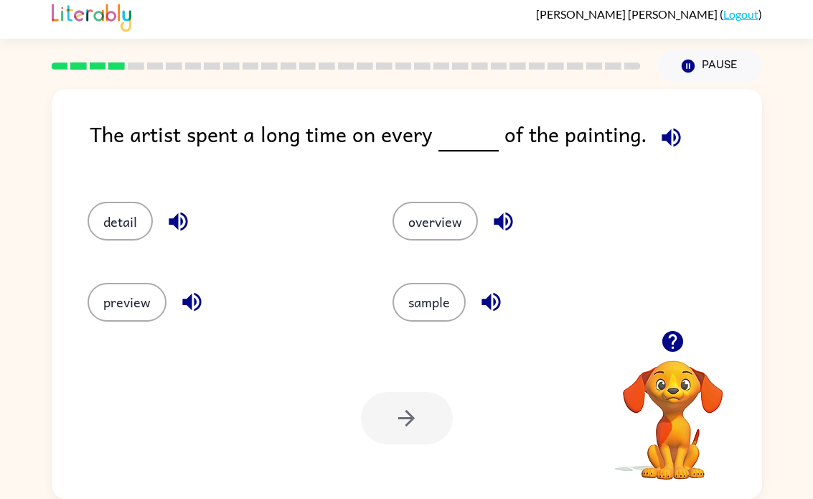
click at [108, 225] on button "detail" at bounding box center [120, 221] width 65 height 39
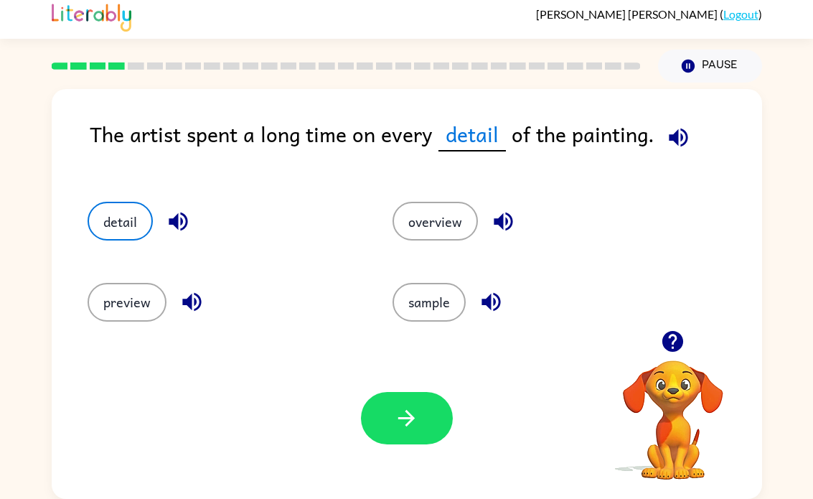
click at [372, 431] on button "button" at bounding box center [407, 418] width 92 height 52
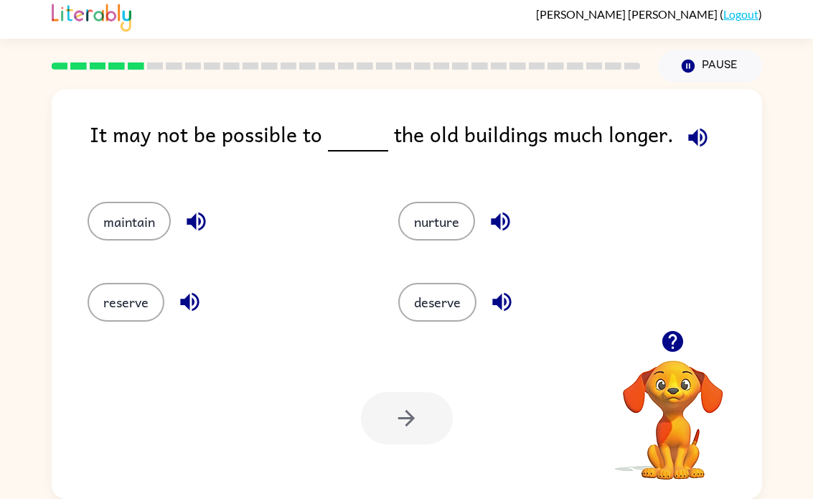
click at [129, 240] on button "maintain" at bounding box center [129, 221] width 83 height 39
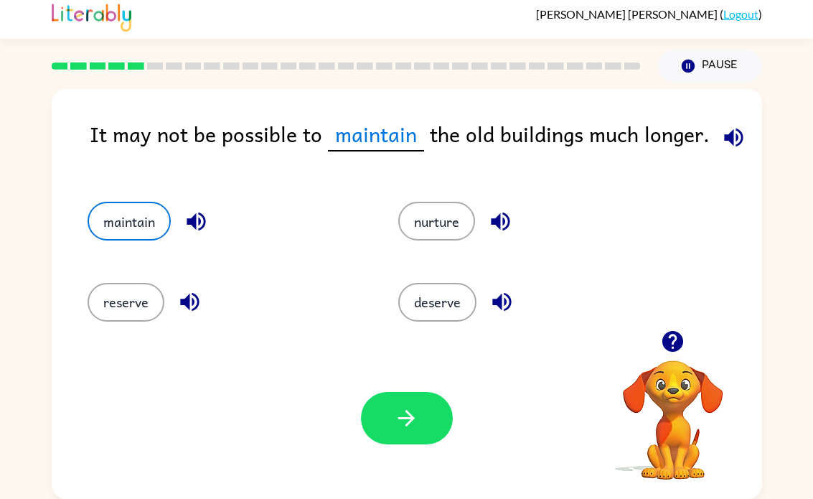
click at [401, 405] on icon "button" at bounding box center [406, 417] width 25 height 25
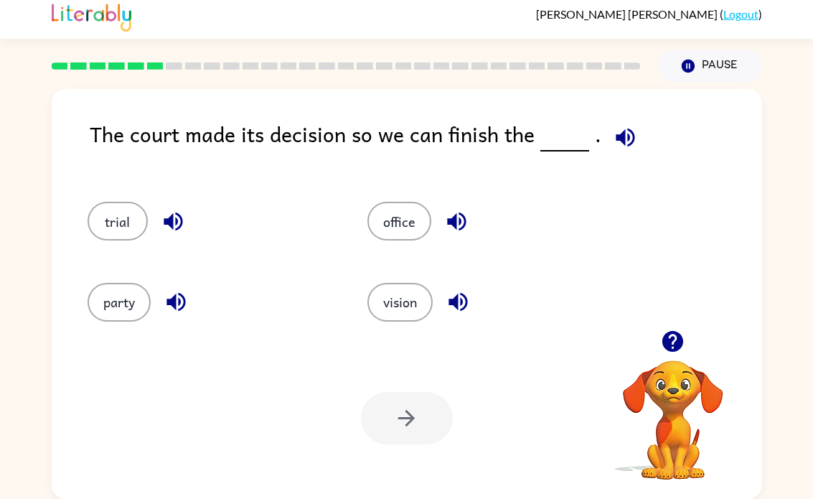
click at [395, 240] on button "office" at bounding box center [399, 221] width 64 height 39
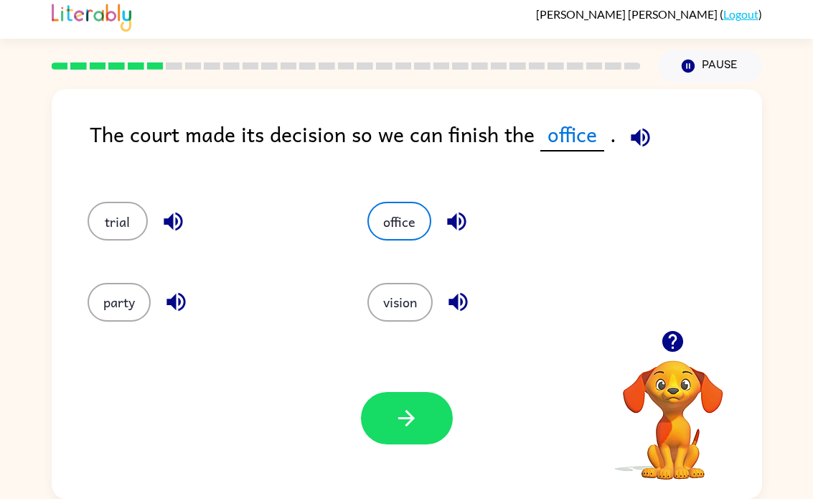
click at [415, 423] on icon "button" at bounding box center [406, 417] width 25 height 25
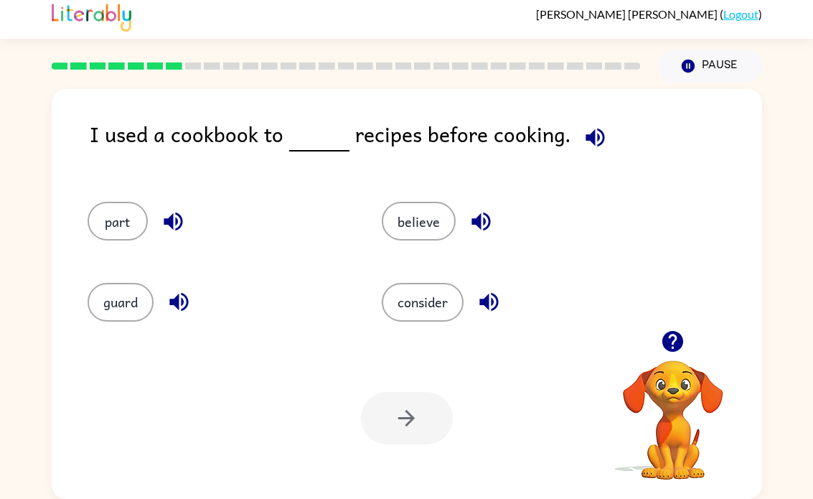
click at [407, 304] on button "consider" at bounding box center [423, 302] width 82 height 39
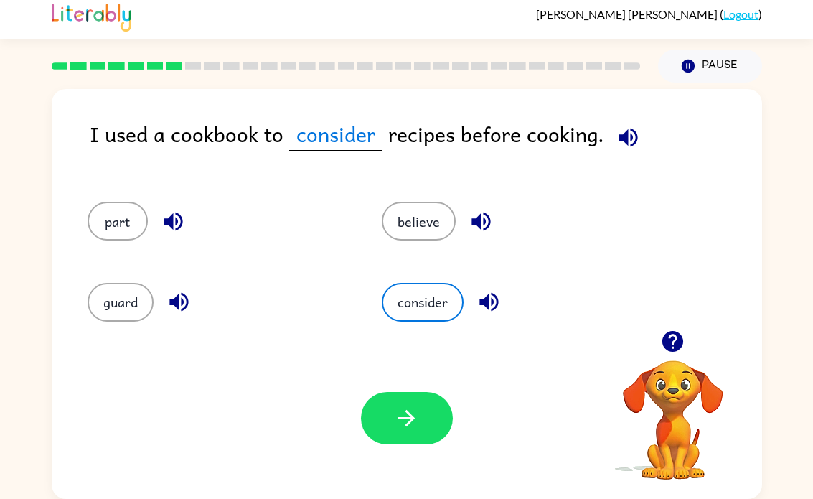
click at [396, 419] on icon "button" at bounding box center [406, 417] width 25 height 25
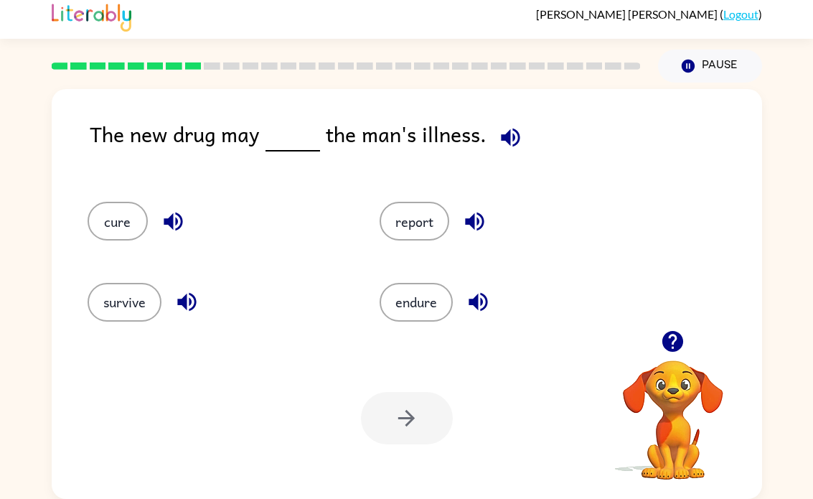
click at [106, 203] on button "cure" at bounding box center [118, 221] width 60 height 39
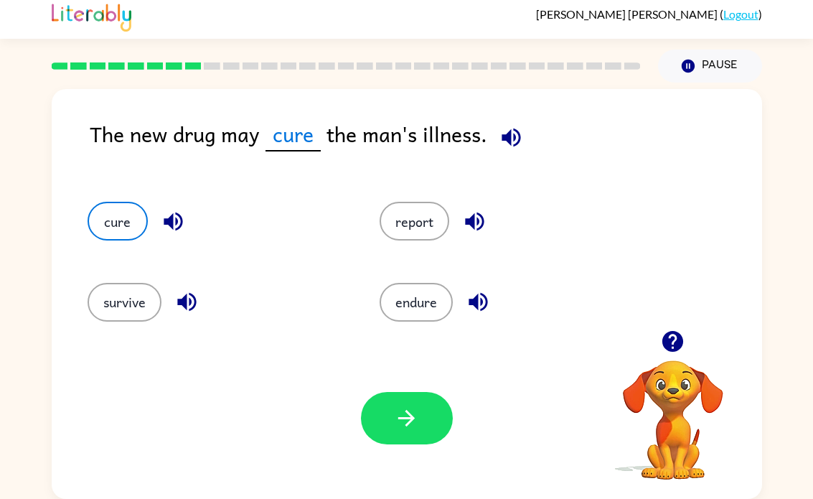
click at [423, 419] on button "button" at bounding box center [407, 418] width 92 height 52
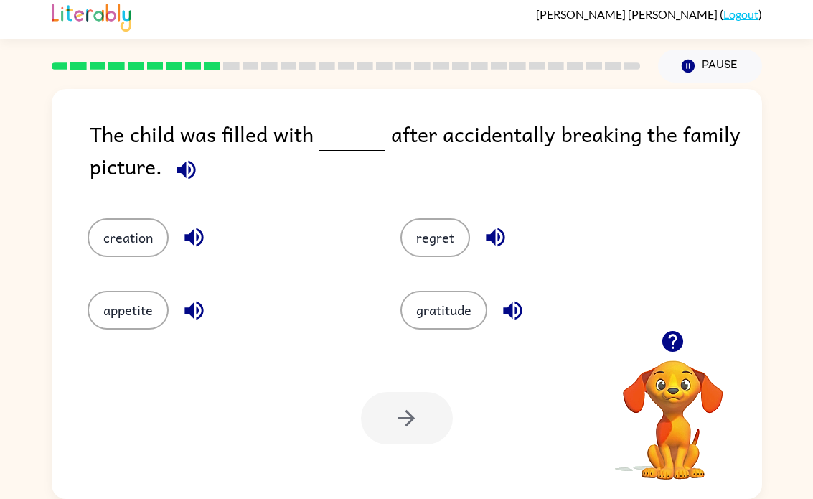
click at [446, 313] on button "gratitude" at bounding box center [443, 310] width 87 height 39
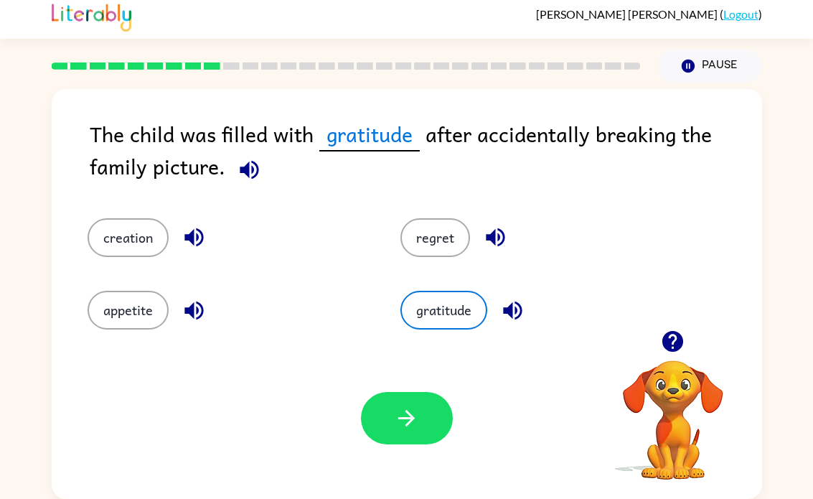
click at [445, 218] on button "regret" at bounding box center [435, 237] width 70 height 39
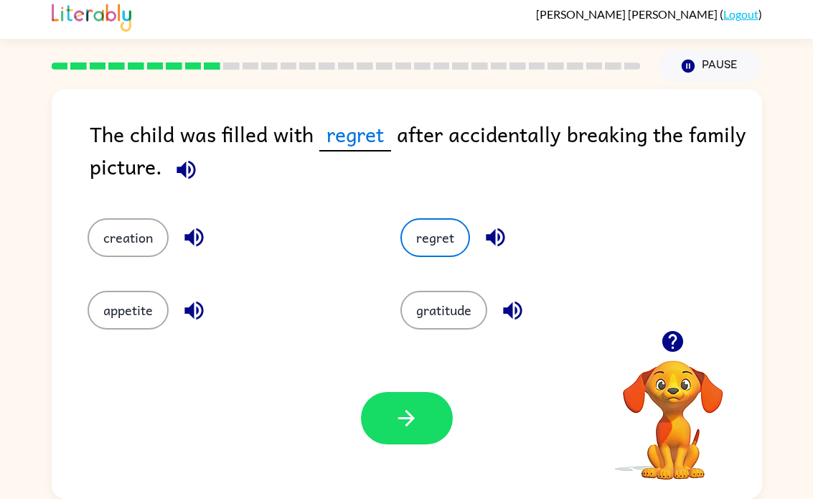
click at [408, 395] on button "button" at bounding box center [407, 418] width 92 height 52
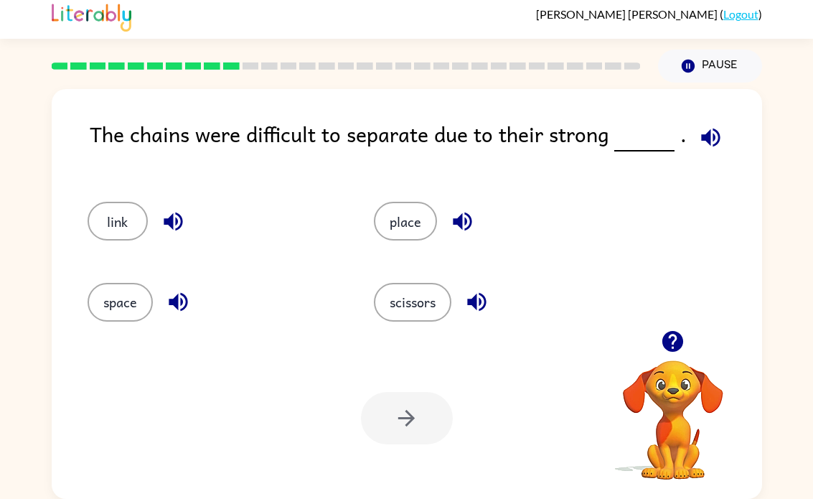
click at [110, 208] on button "link" at bounding box center [118, 221] width 60 height 39
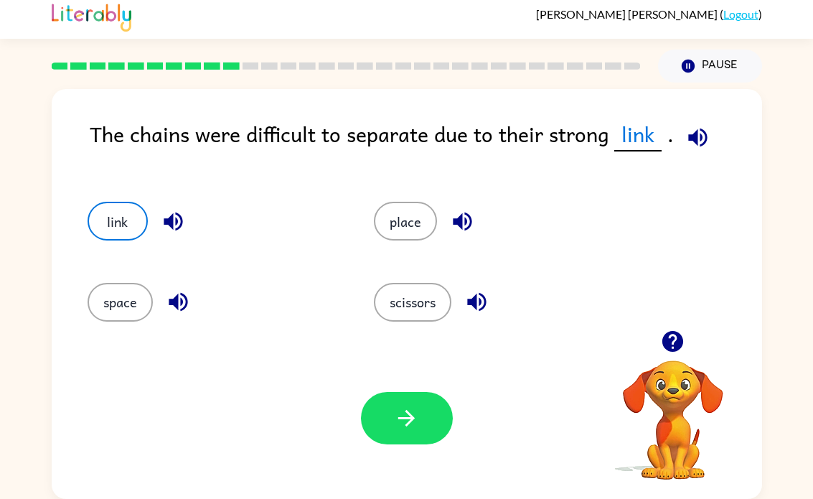
click at [387, 408] on button "button" at bounding box center [407, 418] width 92 height 52
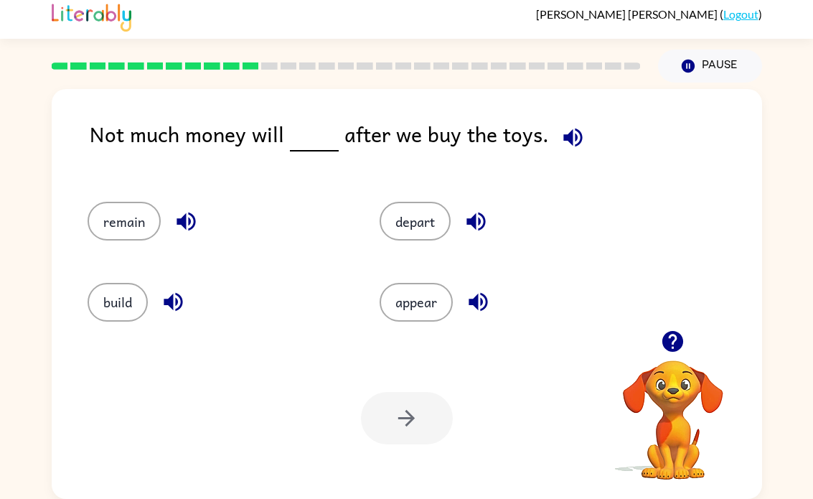
click at [427, 217] on button "depart" at bounding box center [415, 221] width 71 height 39
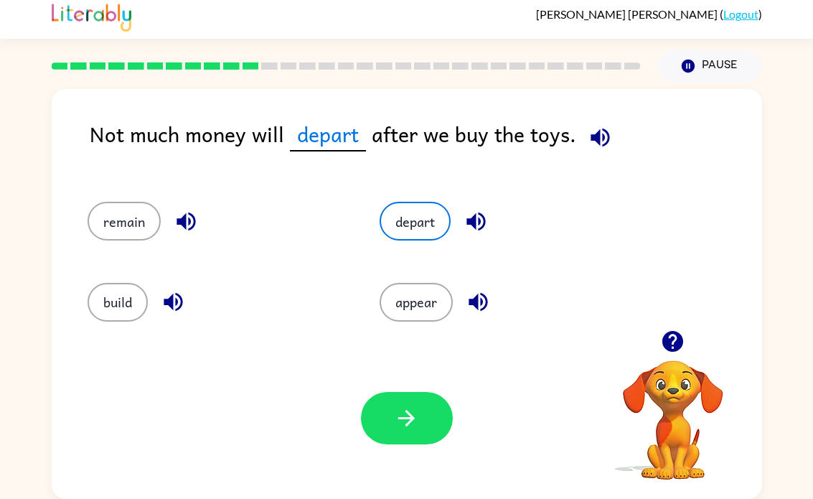
click at [410, 425] on icon "button" at bounding box center [406, 417] width 25 height 25
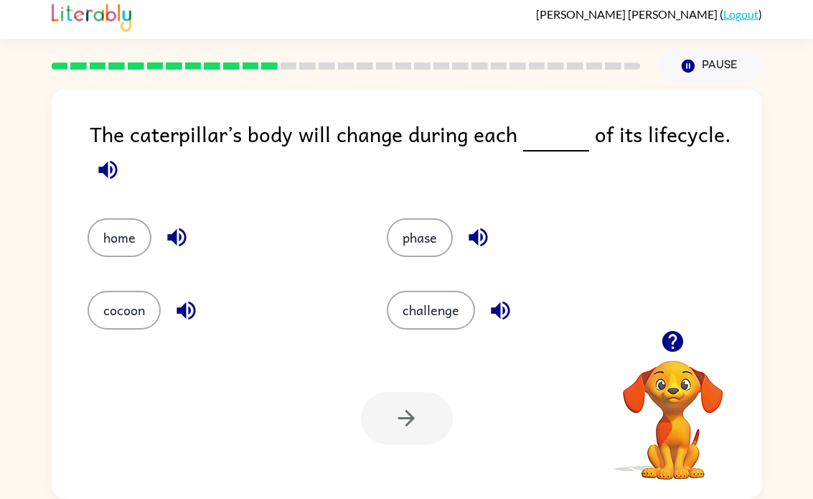
click at [413, 241] on button "phase" at bounding box center [420, 237] width 66 height 39
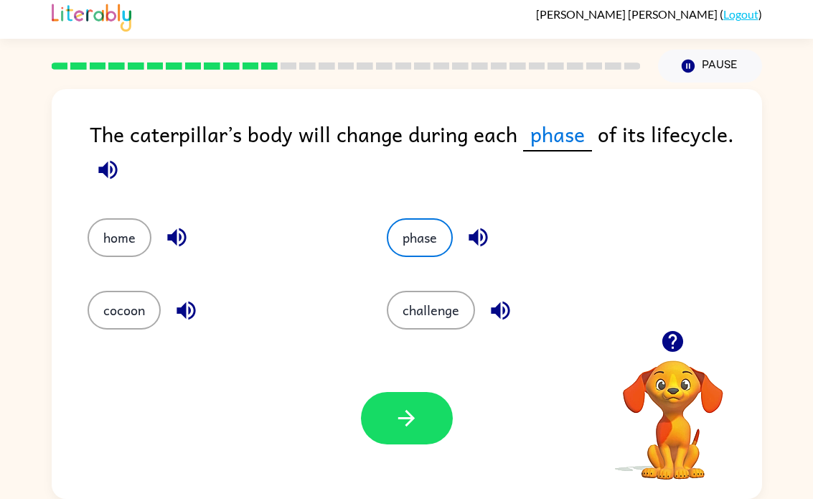
click at [435, 420] on button "button" at bounding box center [407, 418] width 92 height 52
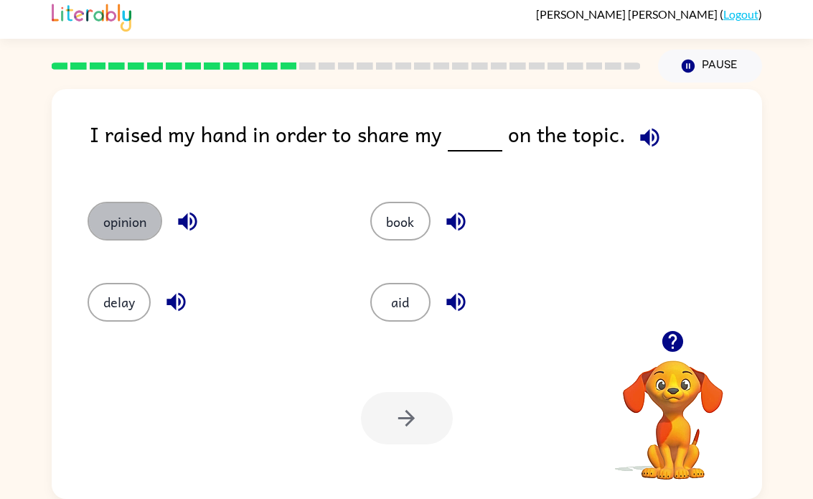
click at [124, 225] on button "opinion" at bounding box center [125, 221] width 75 height 39
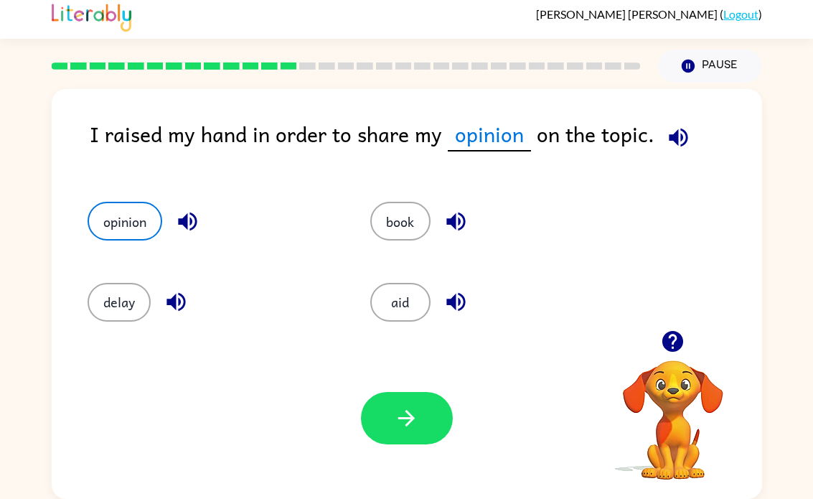
click at [427, 403] on button "button" at bounding box center [407, 418] width 92 height 52
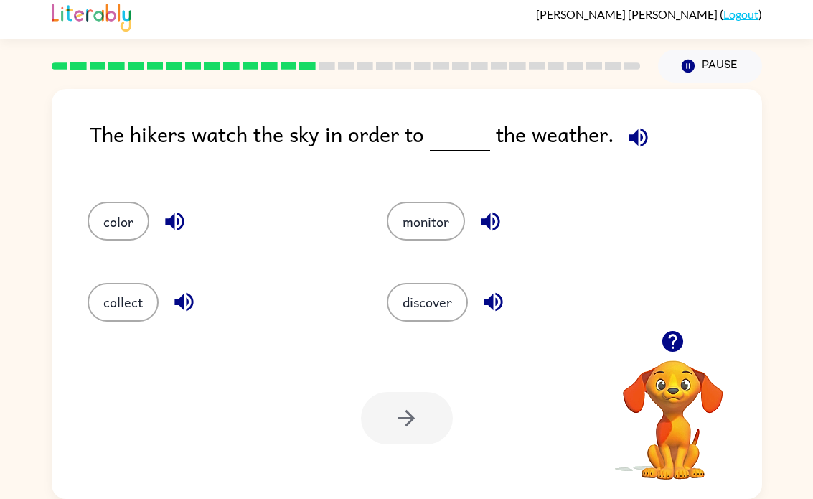
click at [121, 217] on button "color" at bounding box center [119, 221] width 62 height 39
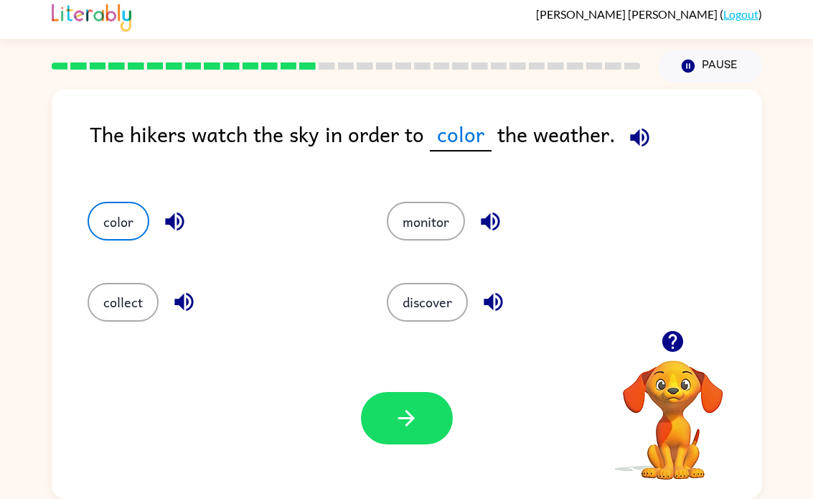
click at [409, 423] on icon "button" at bounding box center [406, 418] width 17 height 17
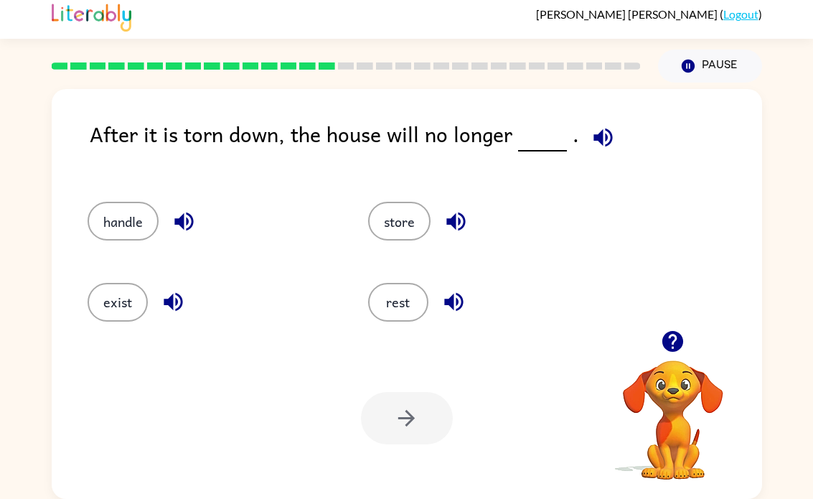
click at [126, 223] on button "handle" at bounding box center [123, 221] width 71 height 39
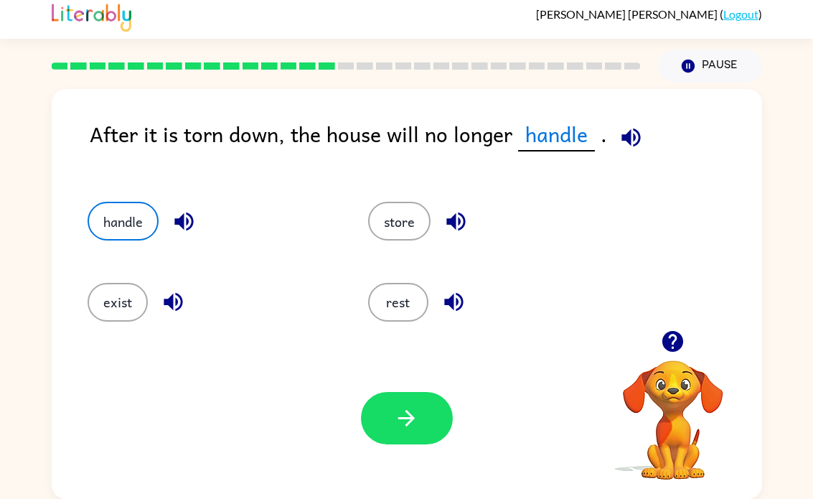
click at [410, 436] on button "button" at bounding box center [407, 418] width 92 height 52
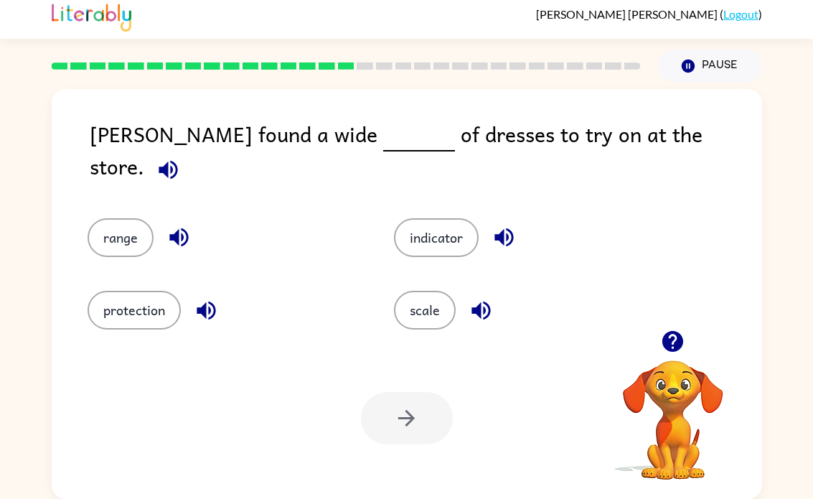
click at [419, 293] on button "scale" at bounding box center [425, 310] width 62 height 39
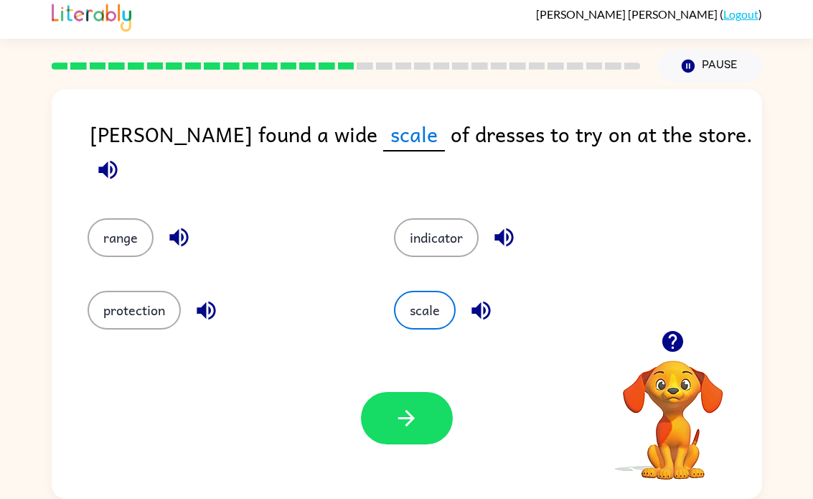
click at [401, 402] on button "button" at bounding box center [407, 418] width 92 height 52
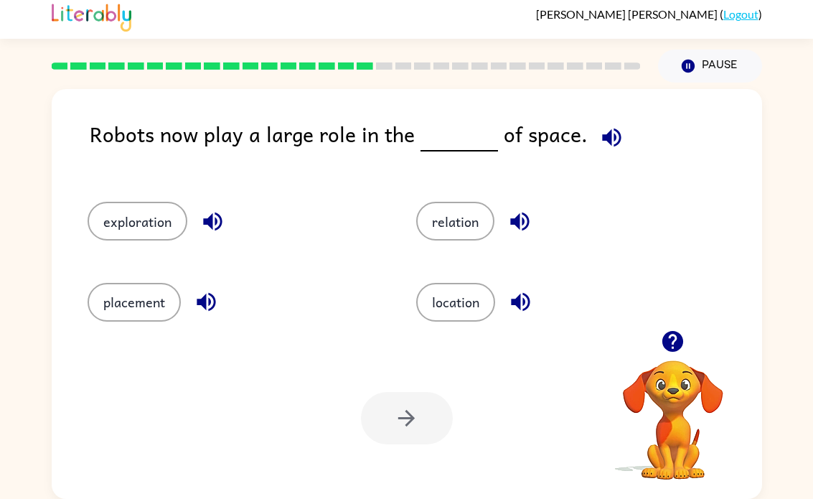
scroll to position [6, 0]
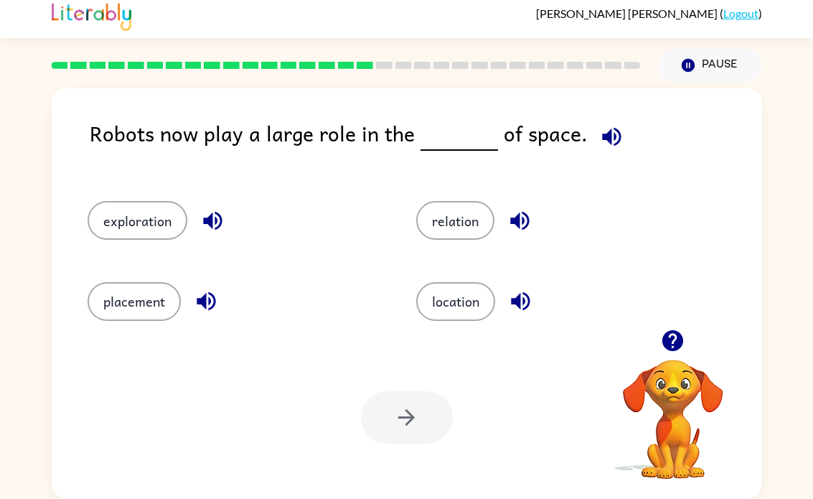
click at [125, 212] on button "exploration" at bounding box center [138, 221] width 100 height 39
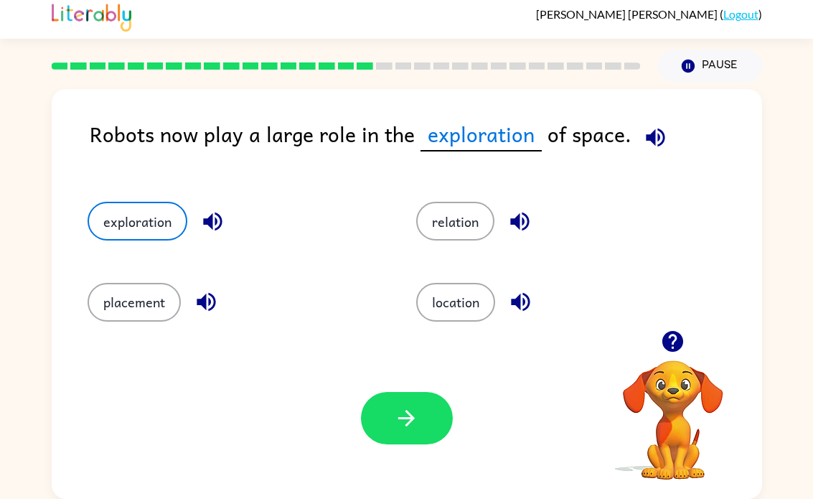
click at [427, 408] on button "button" at bounding box center [407, 418] width 92 height 52
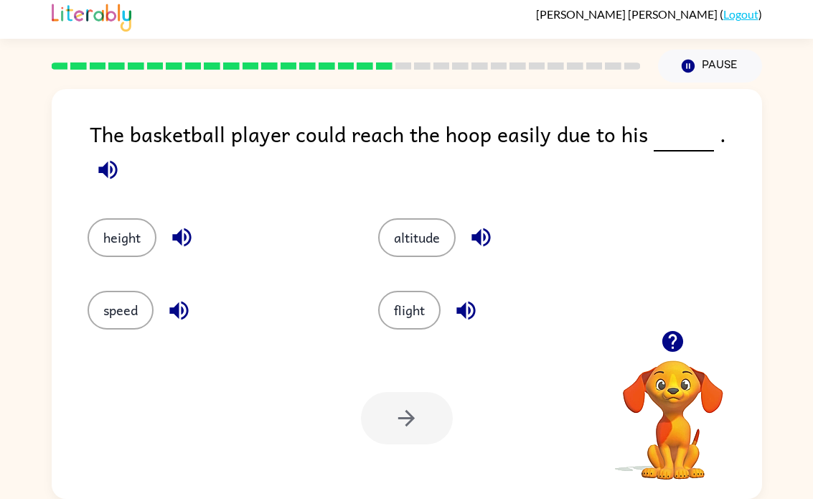
click at [116, 227] on button "height" at bounding box center [122, 237] width 69 height 39
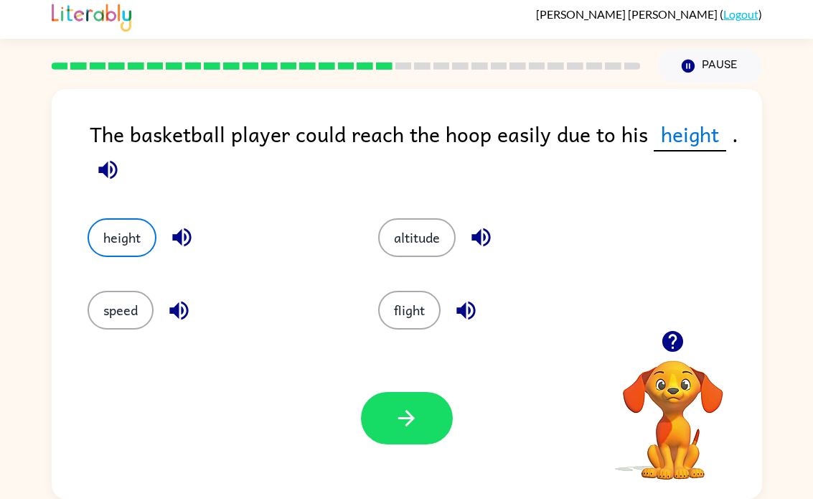
click at [404, 435] on button "button" at bounding box center [407, 418] width 92 height 52
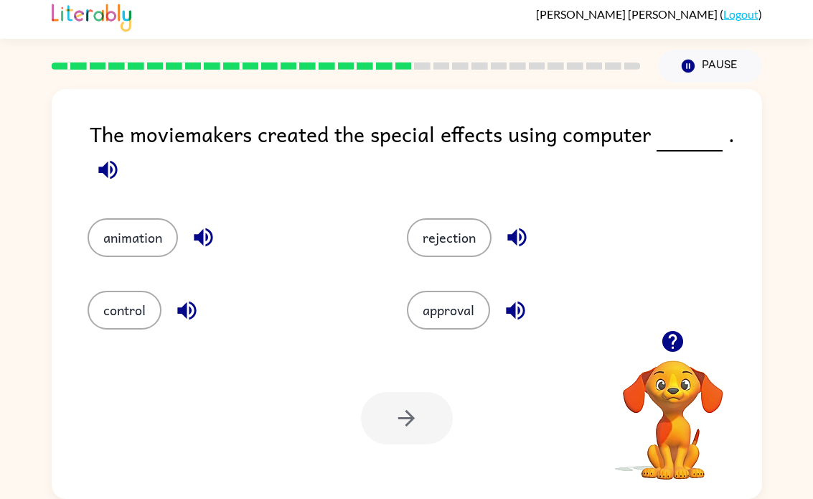
click at [151, 235] on button "animation" at bounding box center [133, 237] width 90 height 39
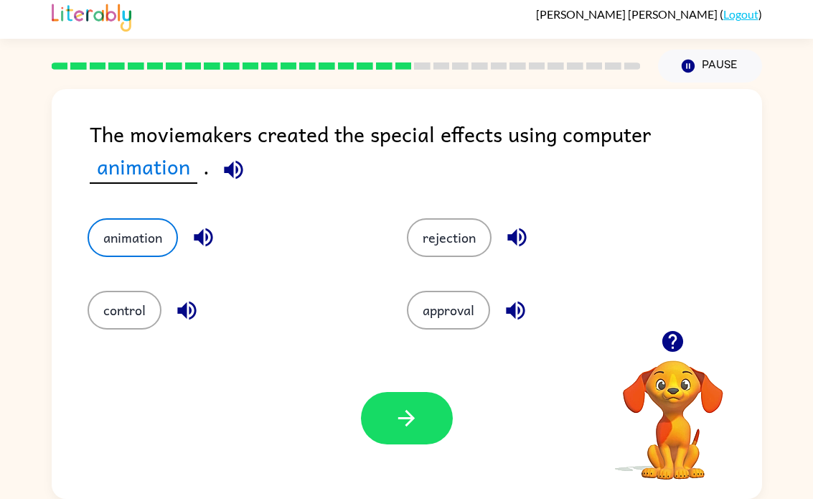
click at [158, 301] on button "control" at bounding box center [125, 310] width 74 height 39
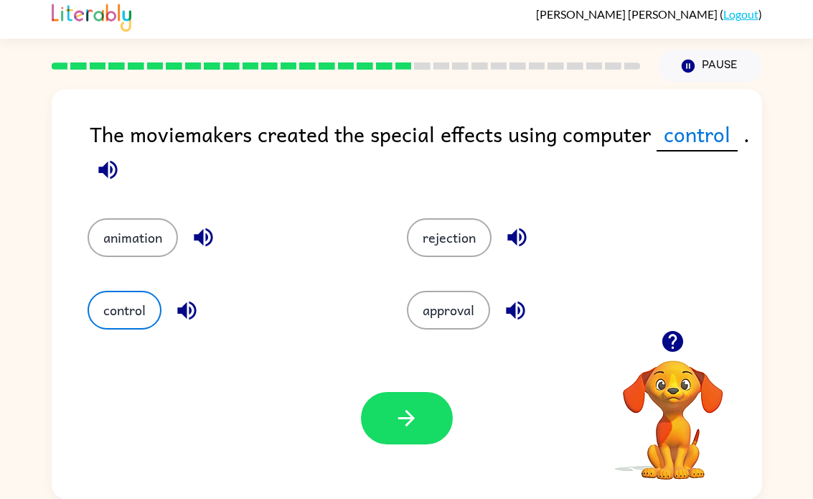
click at [418, 411] on icon "button" at bounding box center [406, 417] width 25 height 25
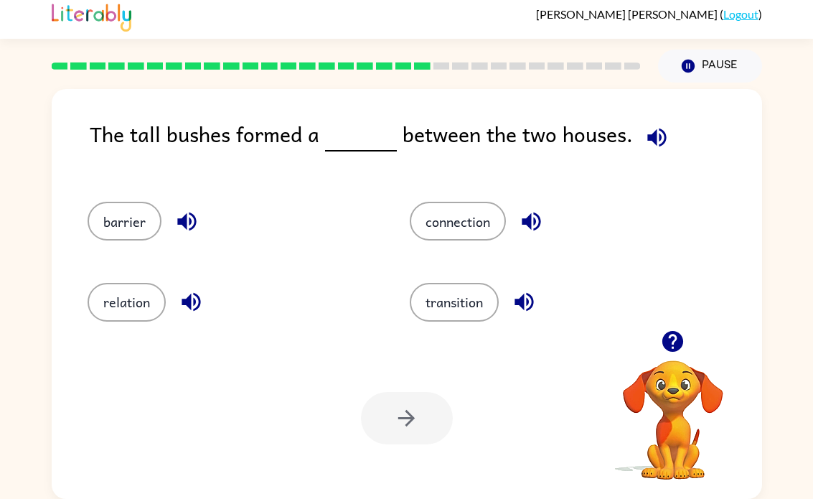
click at [113, 229] on button "barrier" at bounding box center [125, 221] width 74 height 39
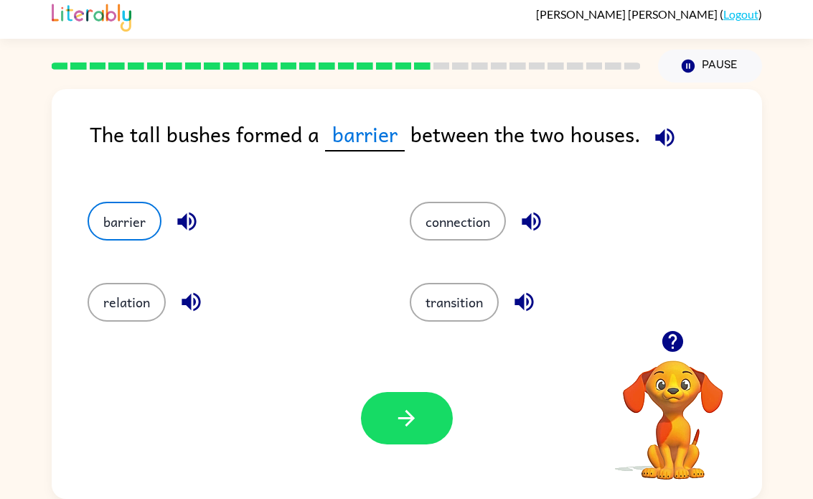
click at [398, 430] on button "button" at bounding box center [407, 418] width 92 height 52
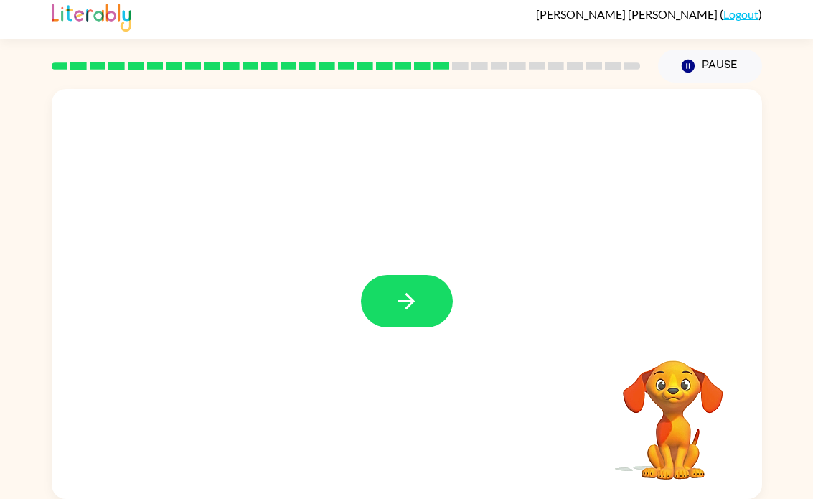
click at [389, 288] on button "button" at bounding box center [407, 301] width 92 height 52
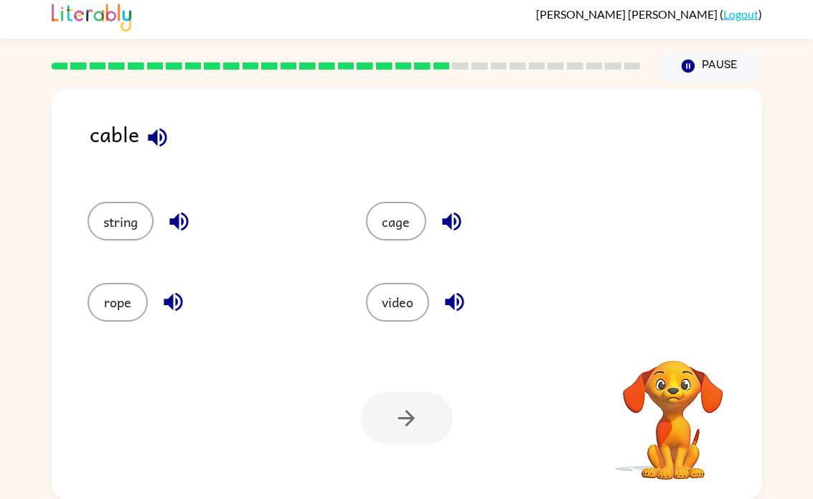
click at [390, 233] on button "cage" at bounding box center [396, 221] width 60 height 39
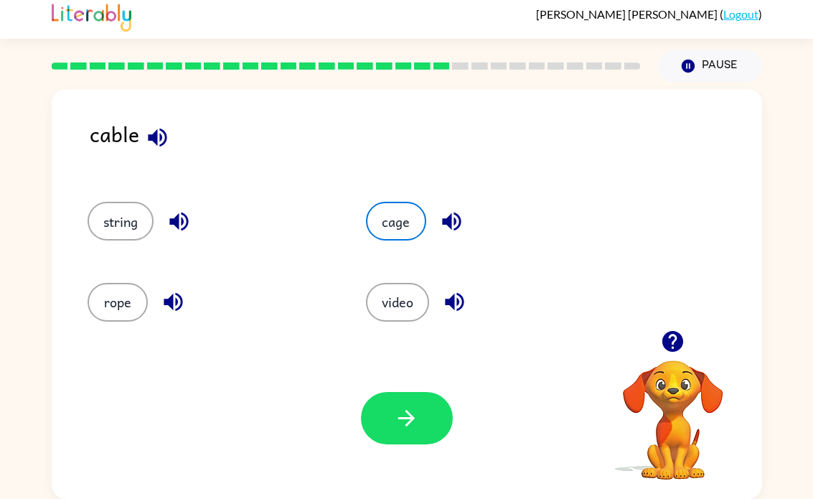
click at [418, 428] on icon "button" at bounding box center [406, 417] width 25 height 25
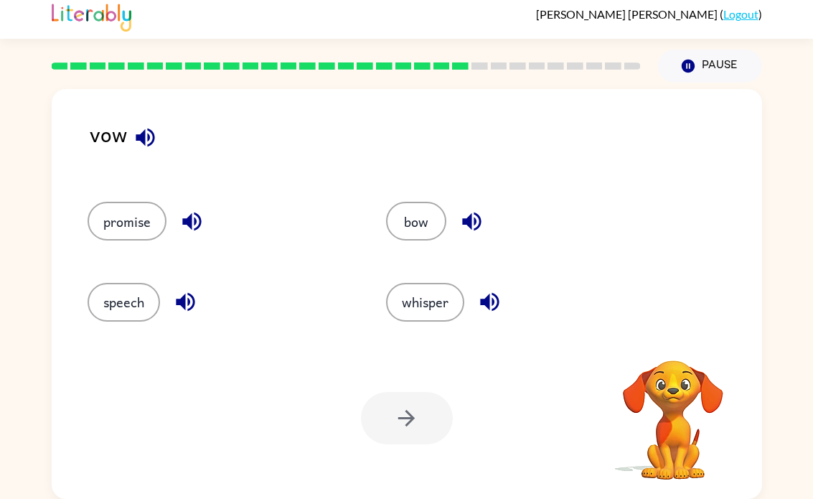
click at [418, 235] on button "bow" at bounding box center [416, 221] width 60 height 39
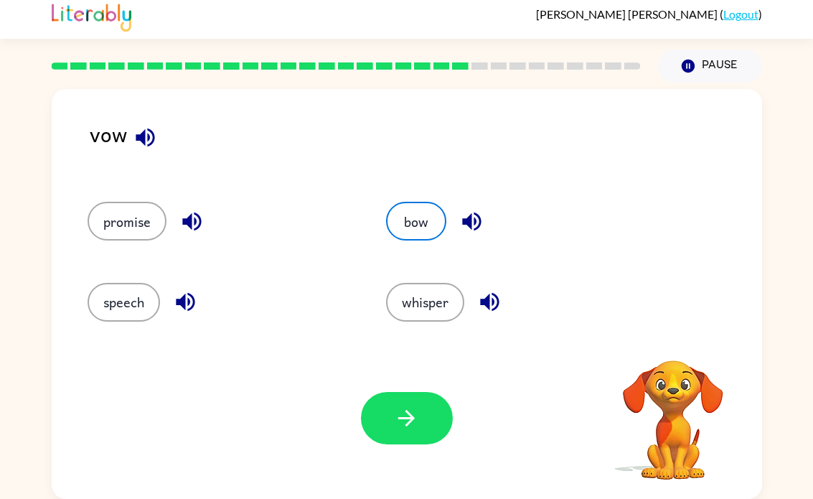
click at [428, 403] on button "button" at bounding box center [407, 418] width 92 height 52
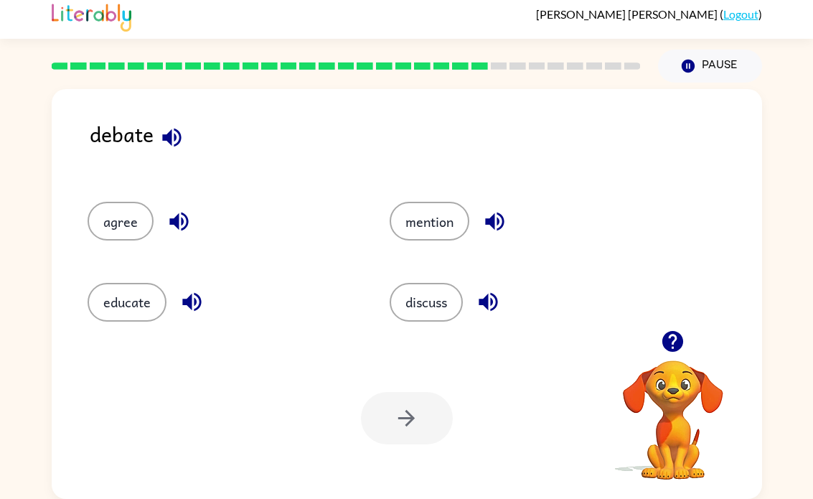
click at [435, 304] on button "discuss" at bounding box center [426, 302] width 73 height 39
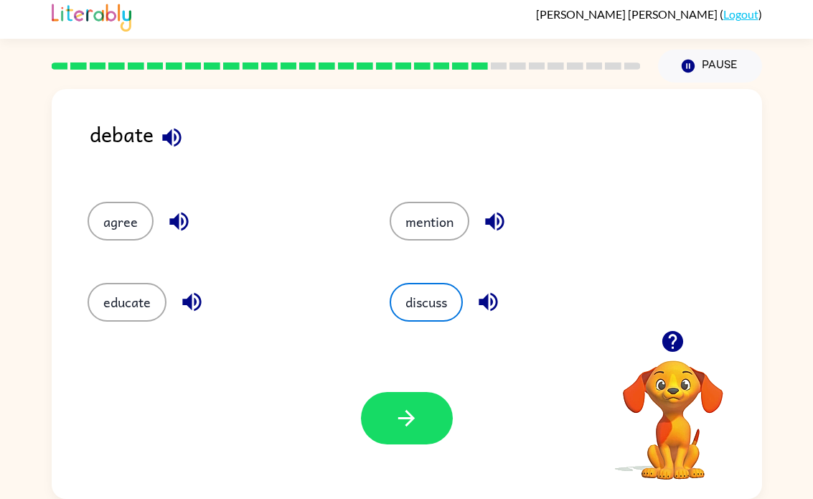
click at [390, 427] on button "button" at bounding box center [407, 418] width 92 height 52
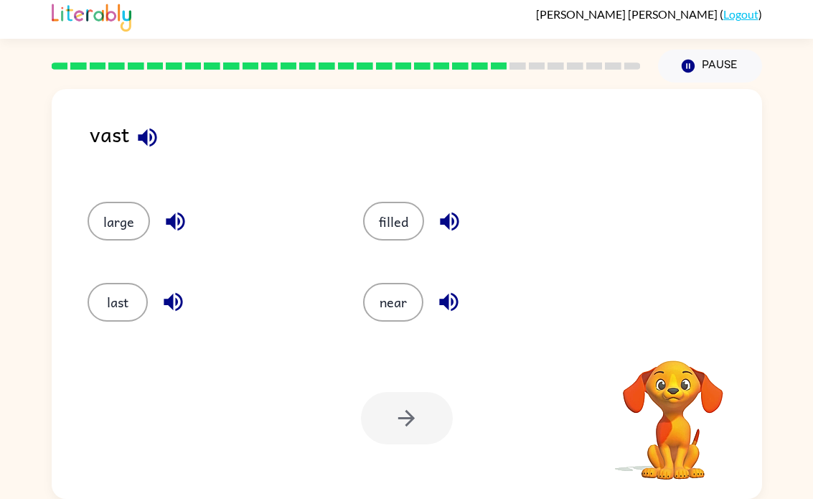
click at [413, 413] on div at bounding box center [407, 418] width 92 height 52
click at [143, 311] on button "last" at bounding box center [118, 302] width 60 height 39
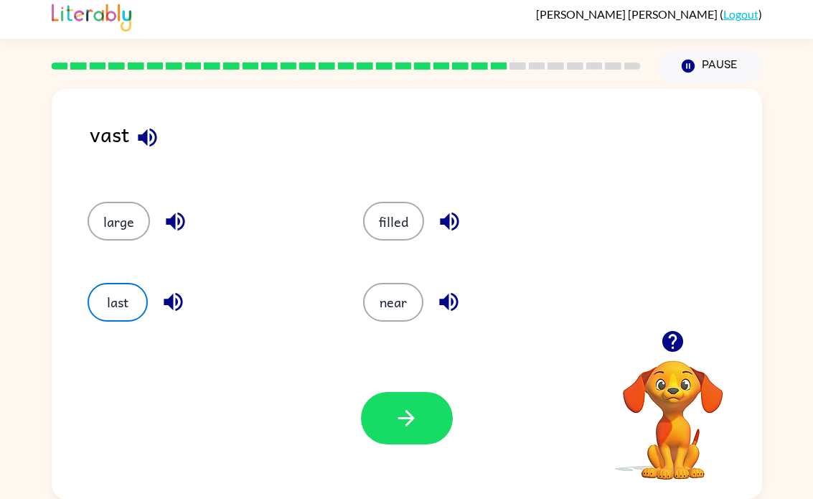
click at [428, 433] on button "button" at bounding box center [407, 418] width 92 height 52
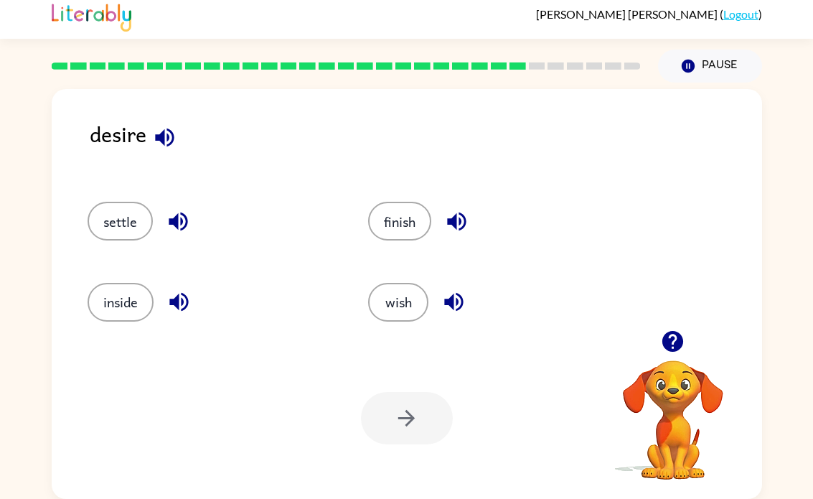
click at [118, 313] on button "inside" at bounding box center [121, 302] width 66 height 39
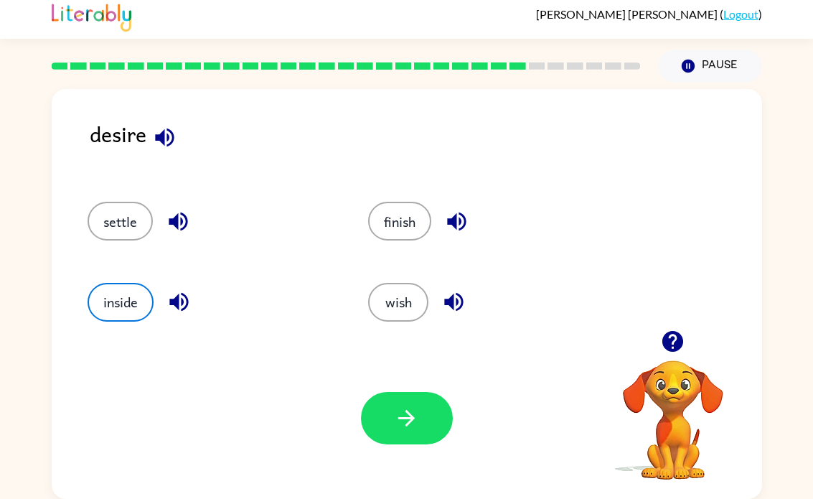
click at [392, 437] on button "button" at bounding box center [407, 418] width 92 height 52
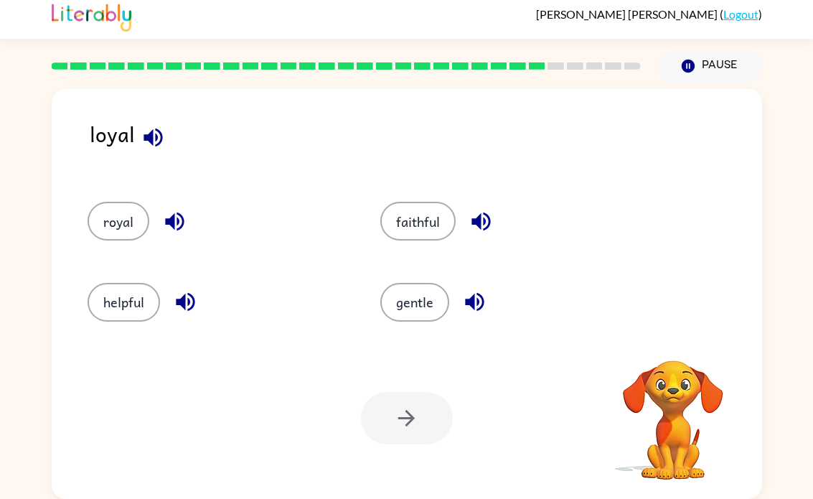
click at [122, 218] on button "royal" at bounding box center [119, 221] width 62 height 39
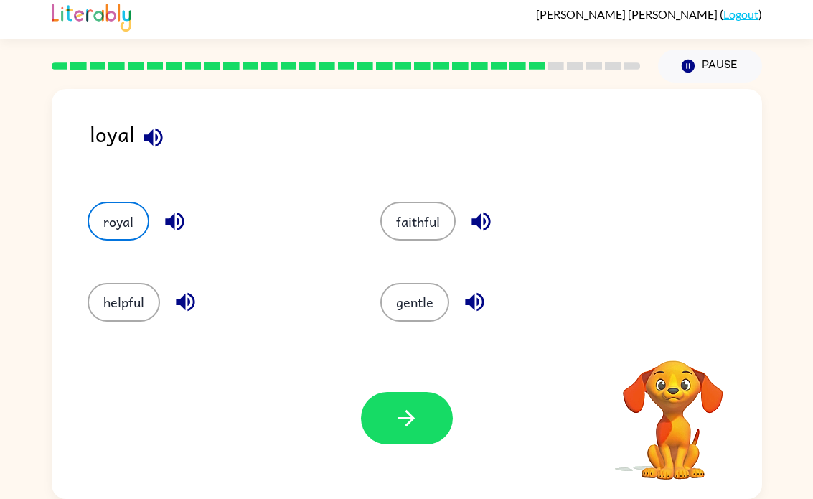
click at [415, 423] on icon "button" at bounding box center [406, 417] width 25 height 25
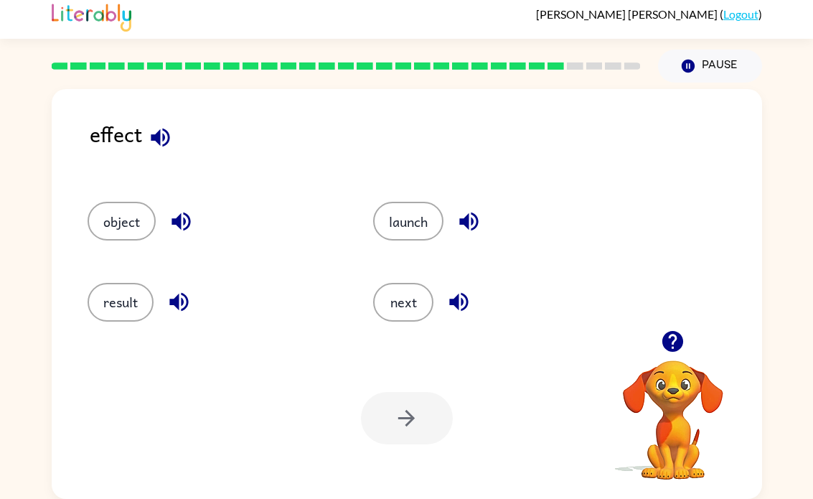
click at [128, 232] on button "object" at bounding box center [122, 221] width 68 height 39
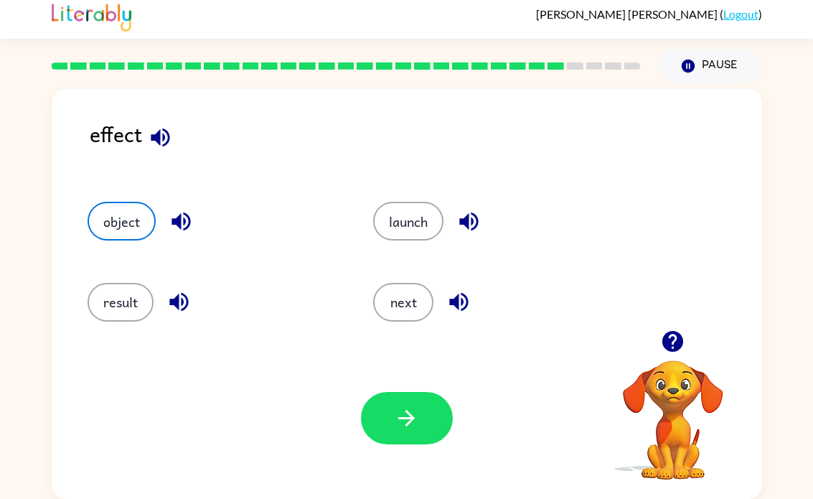
click at [433, 405] on button "button" at bounding box center [407, 418] width 92 height 52
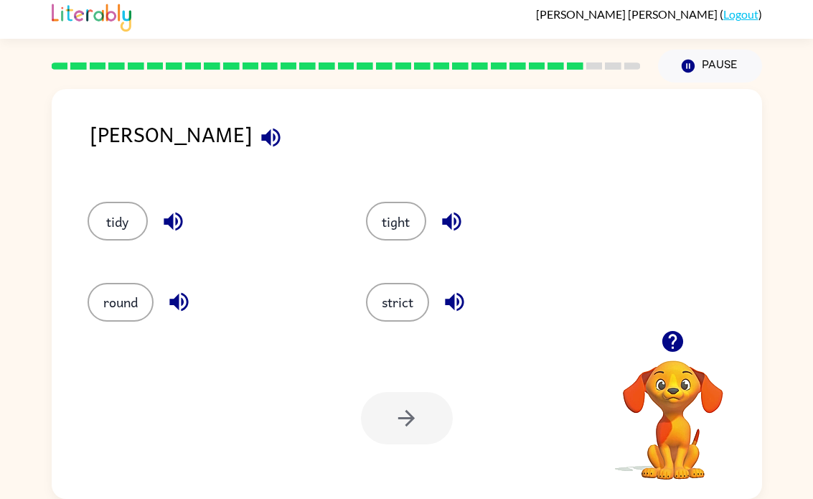
click at [411, 311] on button "strict" at bounding box center [397, 302] width 63 height 39
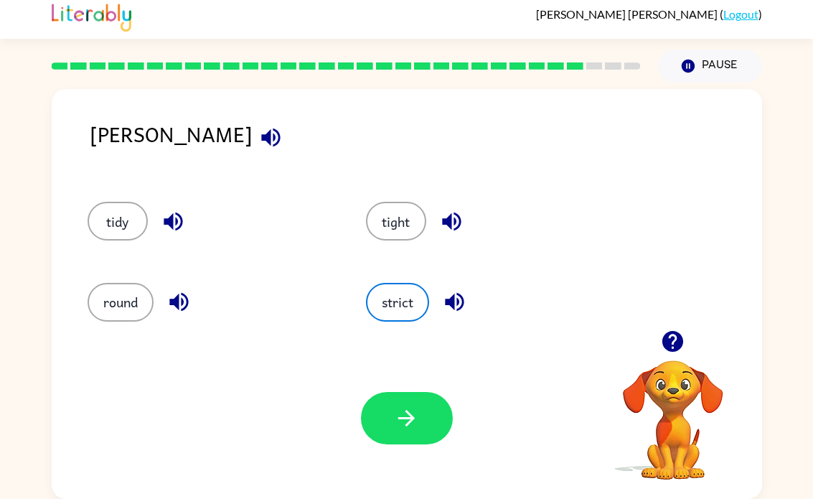
click at [404, 428] on icon "button" at bounding box center [406, 417] width 25 height 25
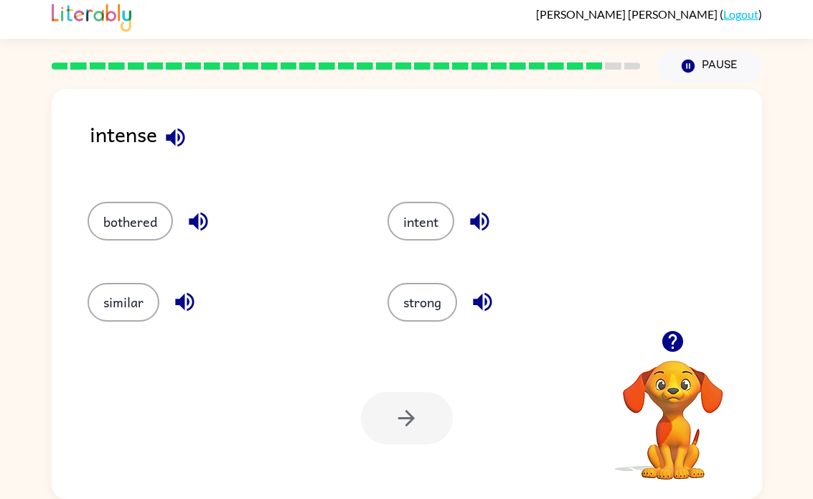
click at [435, 228] on button "intent" at bounding box center [420, 221] width 67 height 39
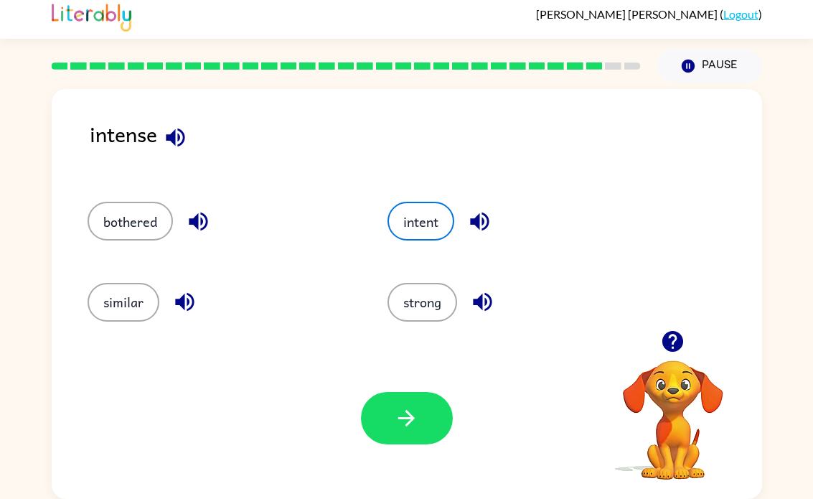
click at [415, 405] on button "button" at bounding box center [407, 418] width 92 height 52
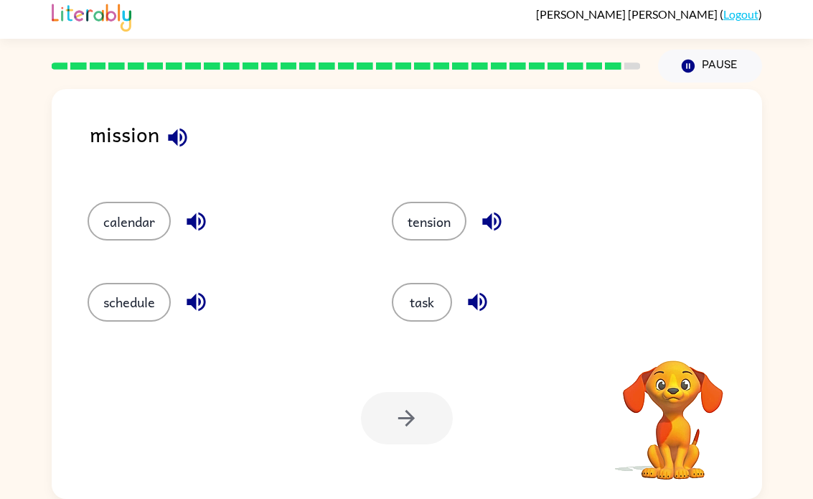
click at [420, 209] on button "tension" at bounding box center [429, 221] width 75 height 39
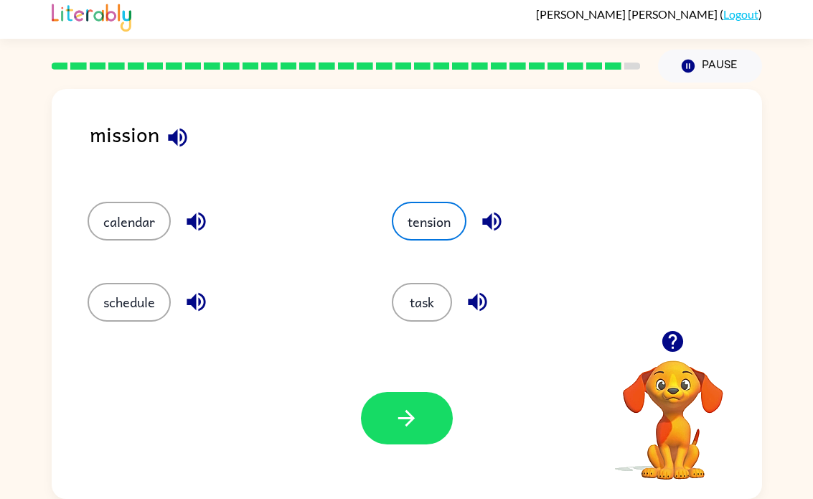
click at [415, 405] on button "button" at bounding box center [407, 418] width 92 height 52
